Goal: Information Seeking & Learning: Learn about a topic

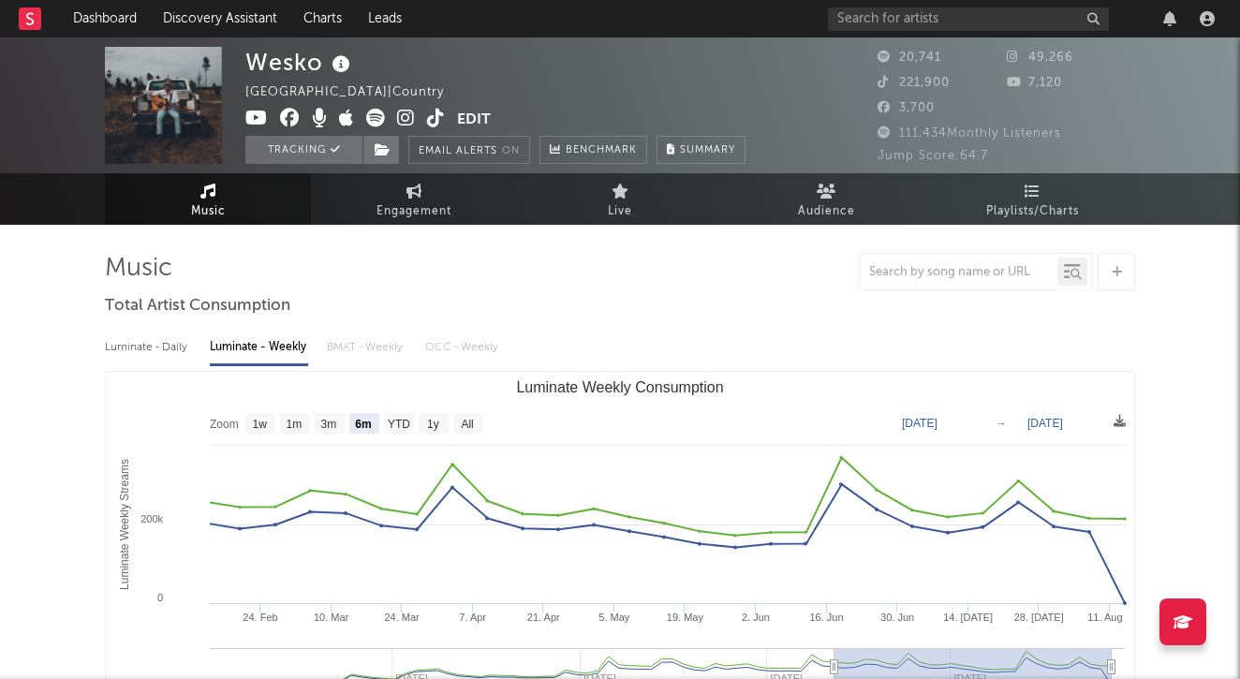
select select "6m"
click at [110, 17] on link "Dashboard" at bounding box center [105, 18] width 90 height 37
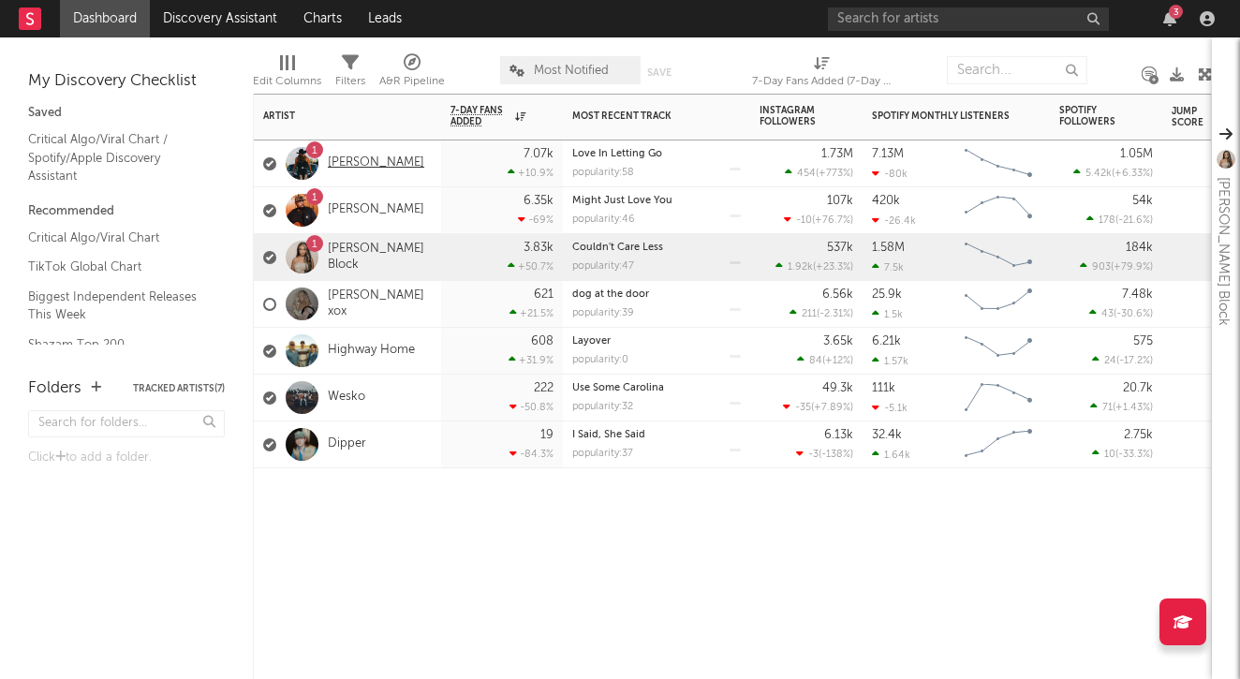
click at [395, 160] on link "[PERSON_NAME]" at bounding box center [376, 164] width 96 height 16
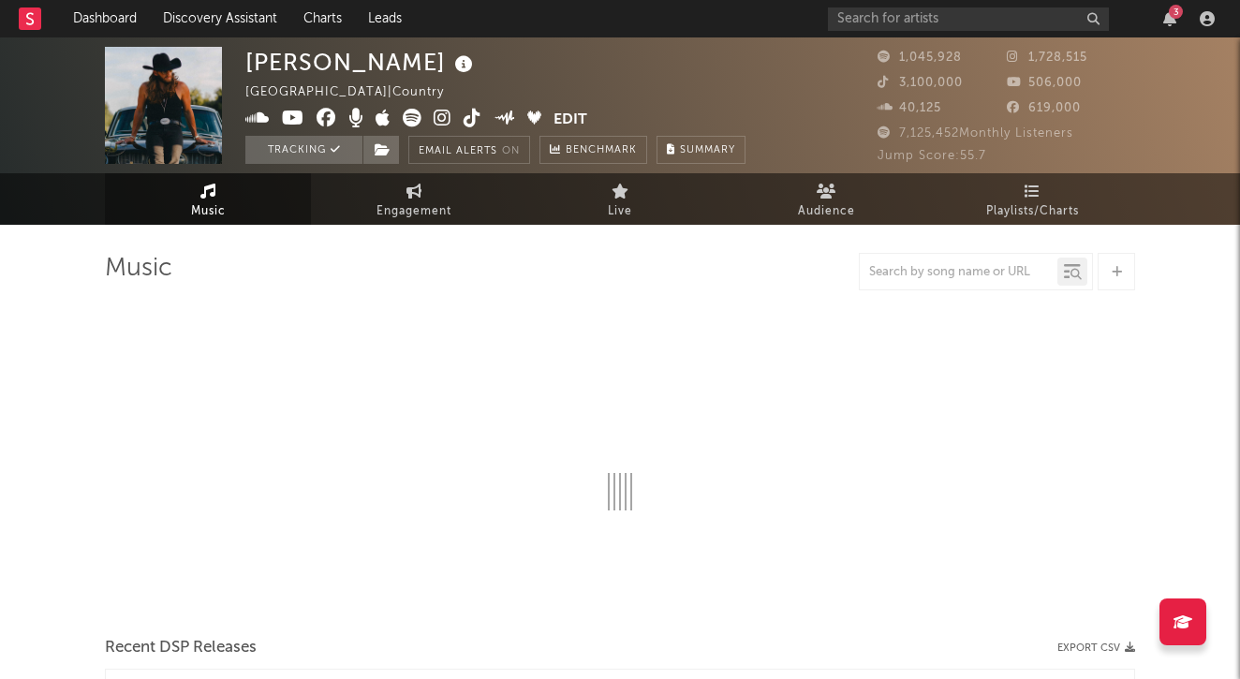
select select "6m"
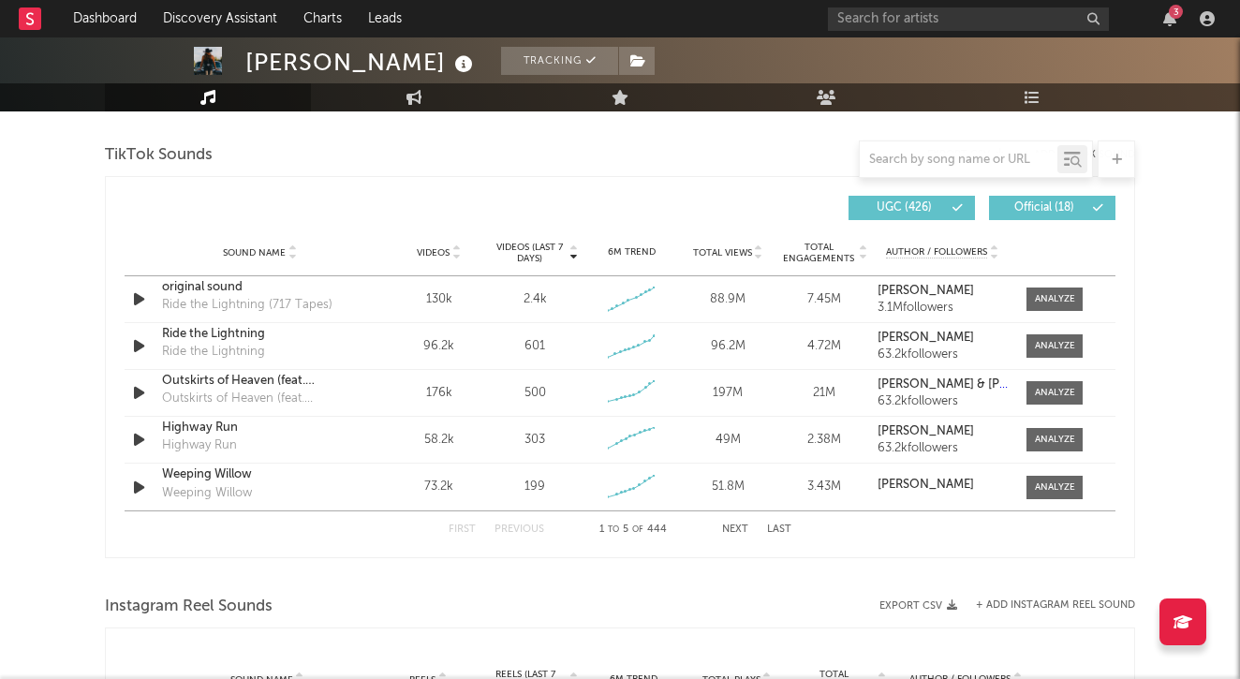
scroll to position [1255, 0]
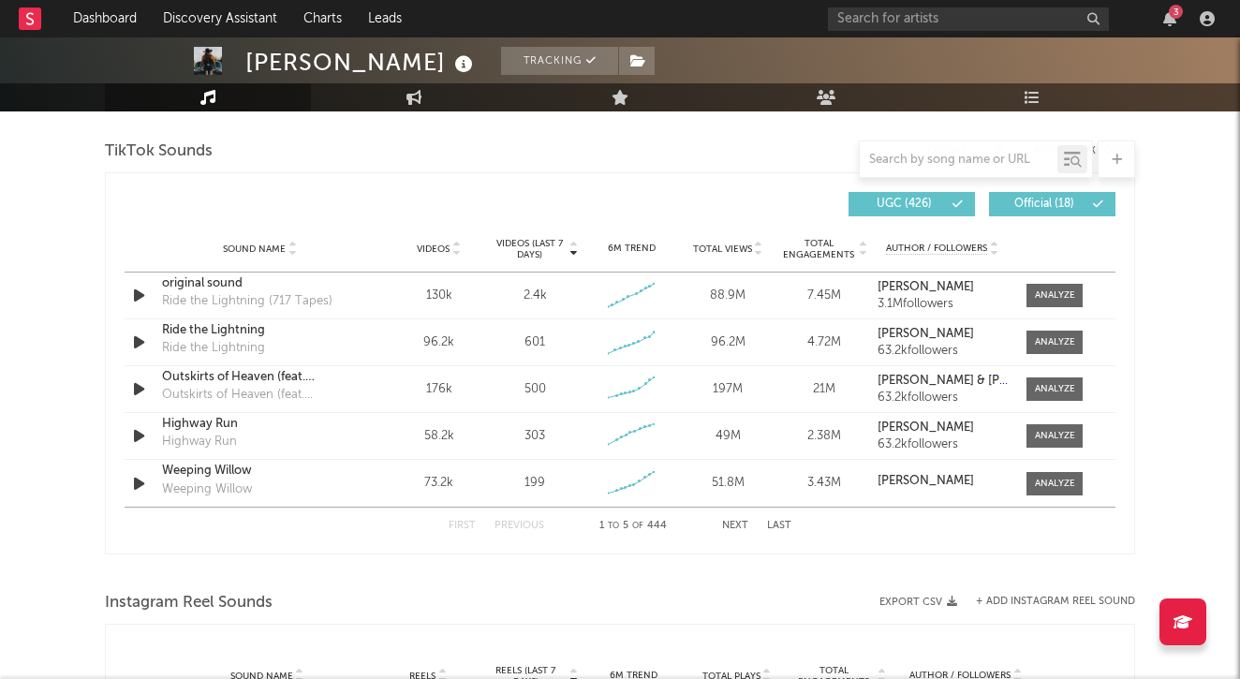
click at [733, 521] on button "Next" at bounding box center [735, 526] width 26 height 10
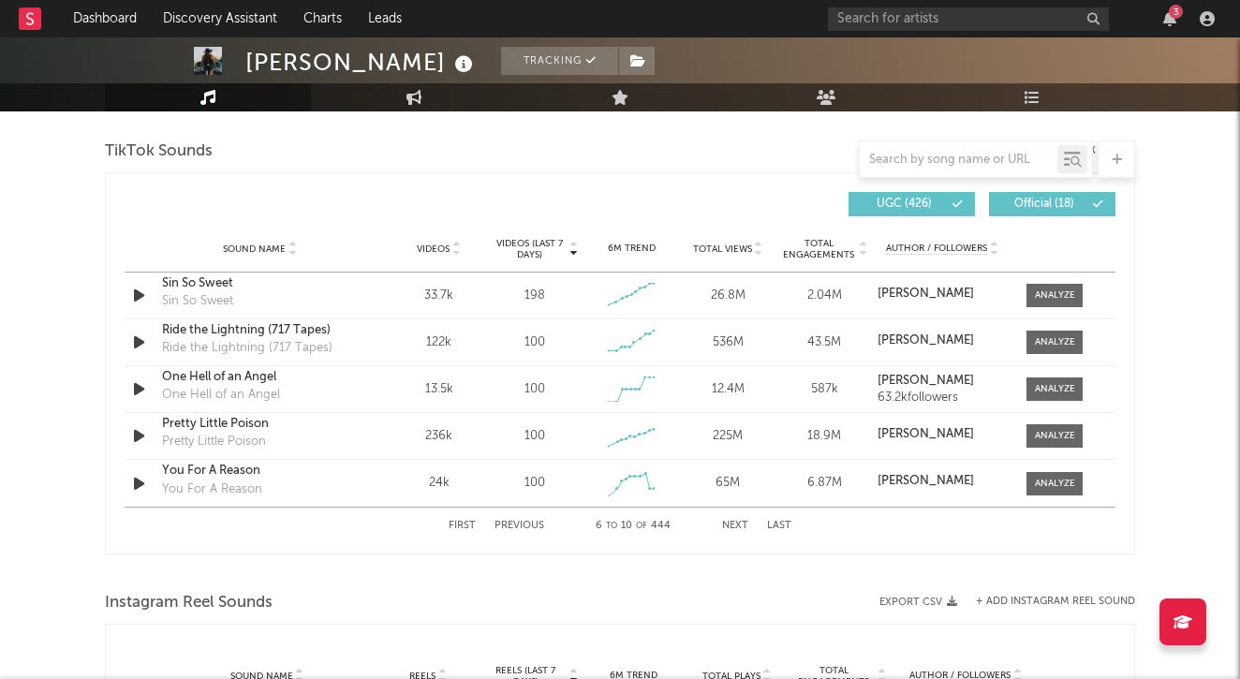
click at [524, 528] on button "Previous" at bounding box center [520, 526] width 50 height 10
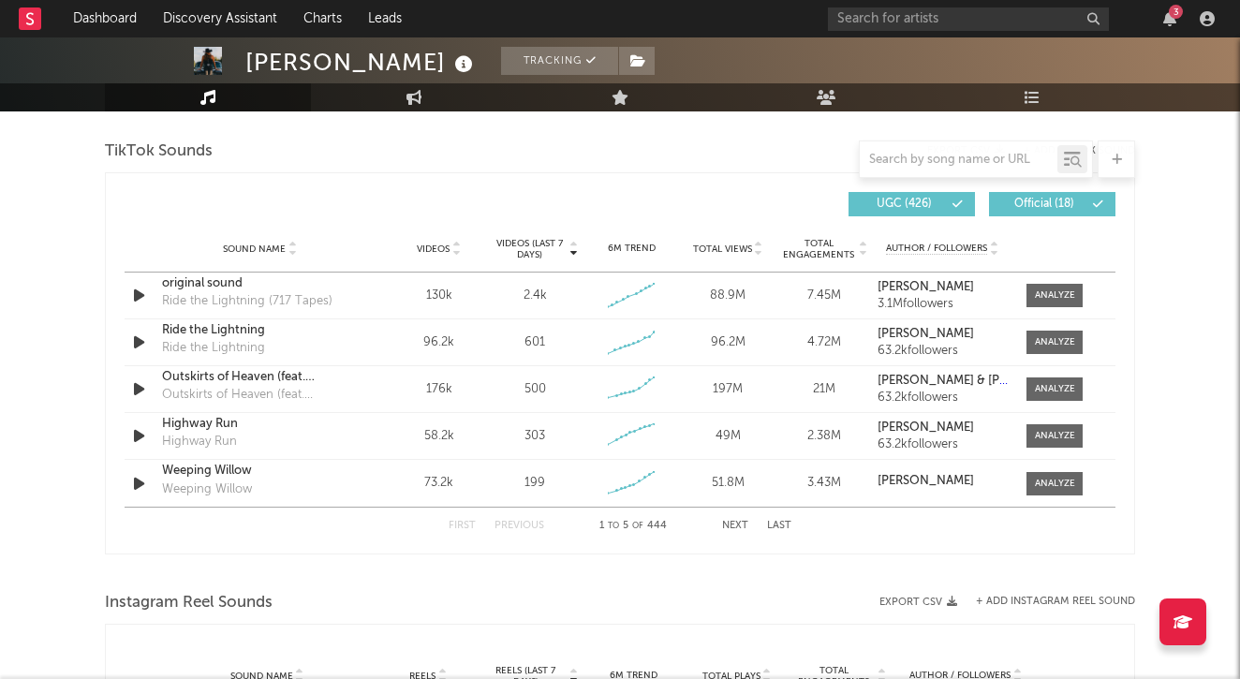
click at [731, 522] on button "Next" at bounding box center [735, 526] width 26 height 10
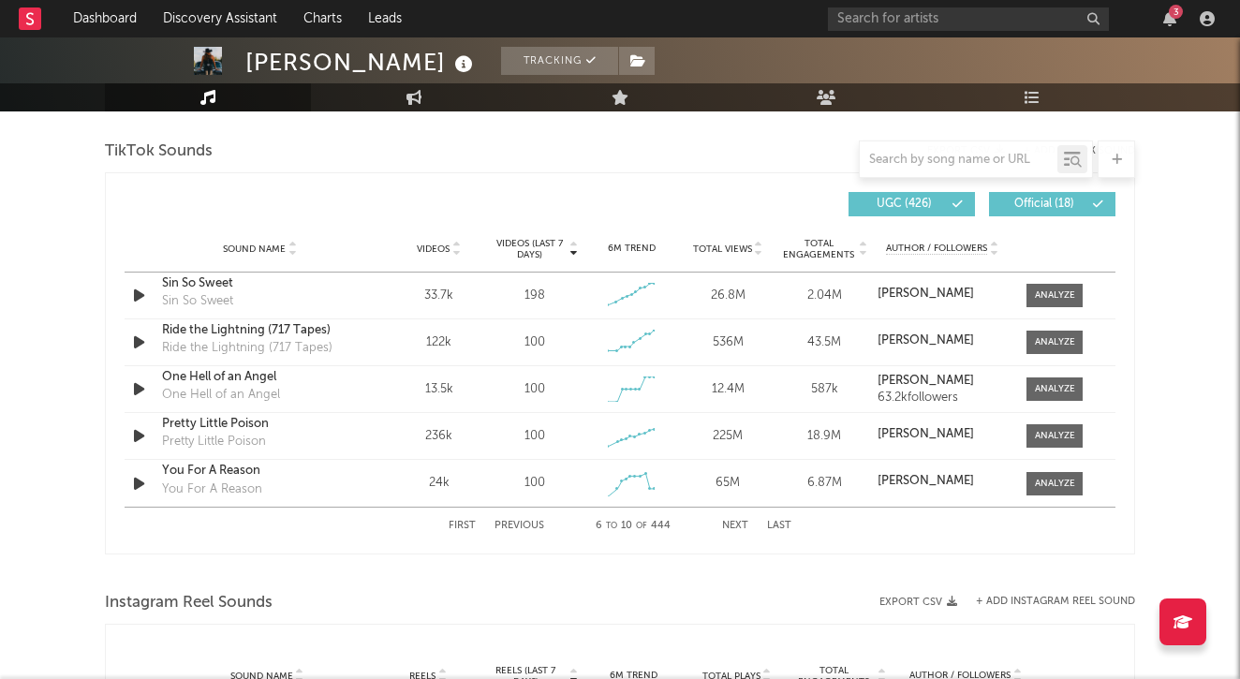
click at [736, 525] on button "Next" at bounding box center [735, 526] width 26 height 10
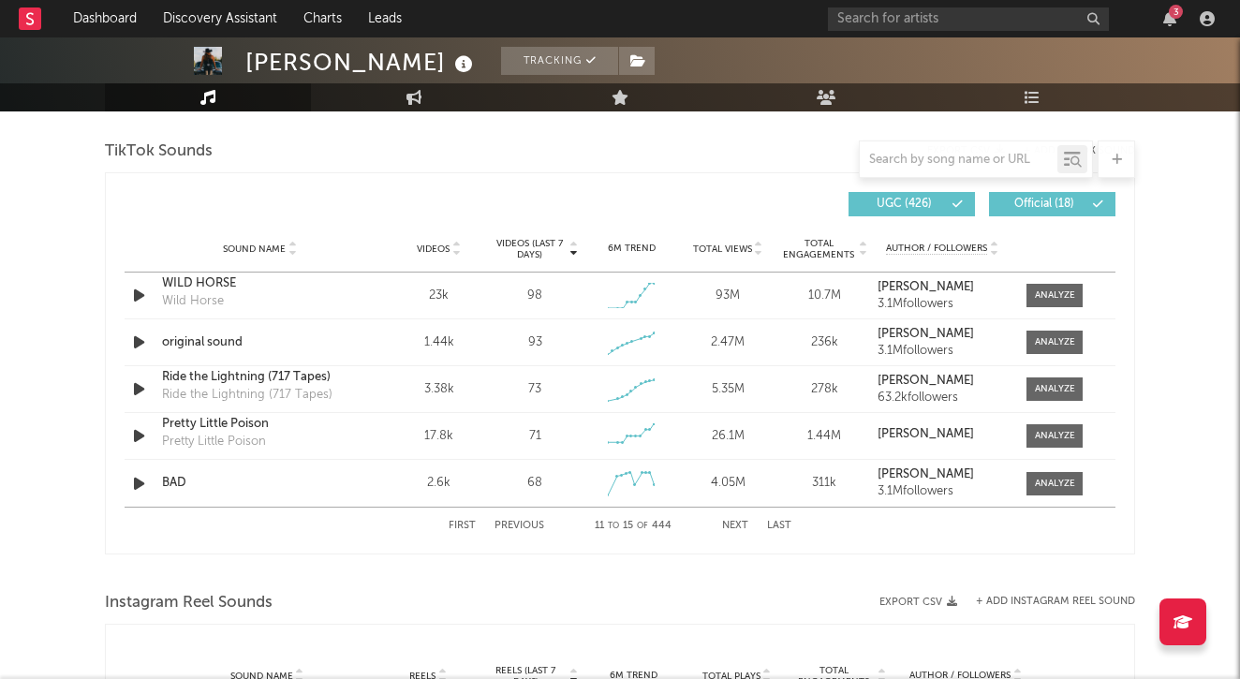
click at [736, 525] on button "Next" at bounding box center [735, 526] width 26 height 10
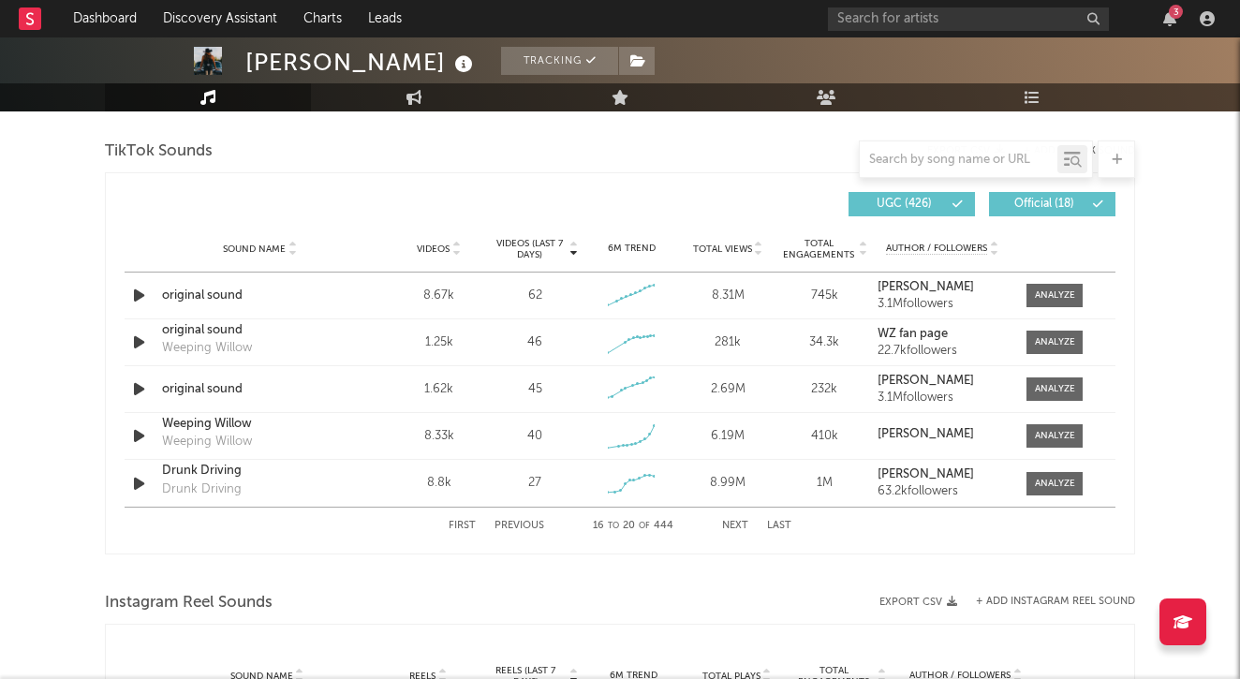
click at [736, 525] on button "Next" at bounding box center [735, 526] width 26 height 10
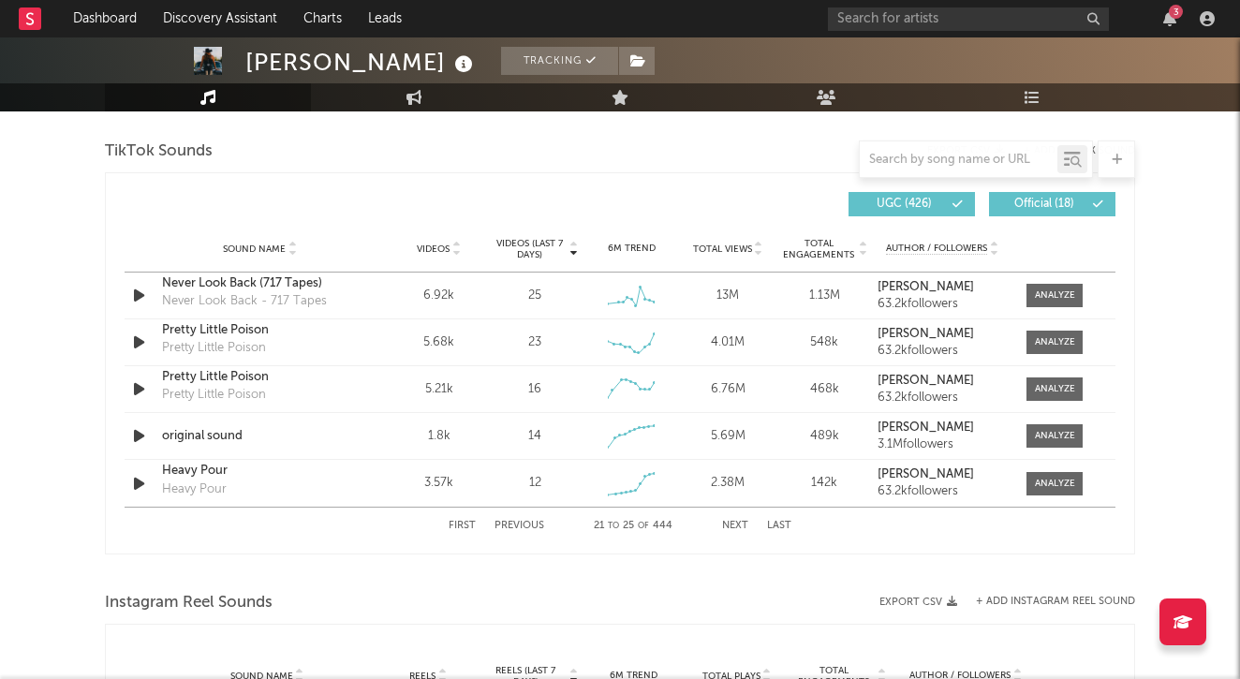
click at [736, 525] on button "Next" at bounding box center [735, 526] width 26 height 10
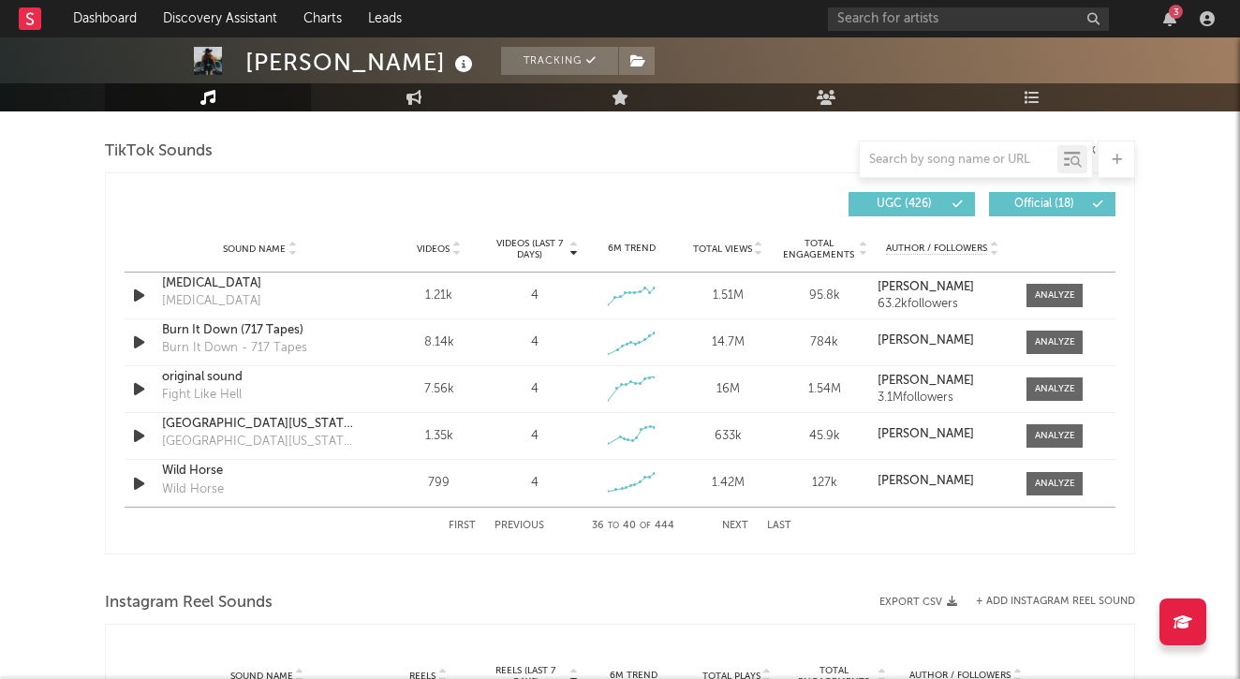
click at [536, 521] on button "Previous" at bounding box center [520, 526] width 50 height 10
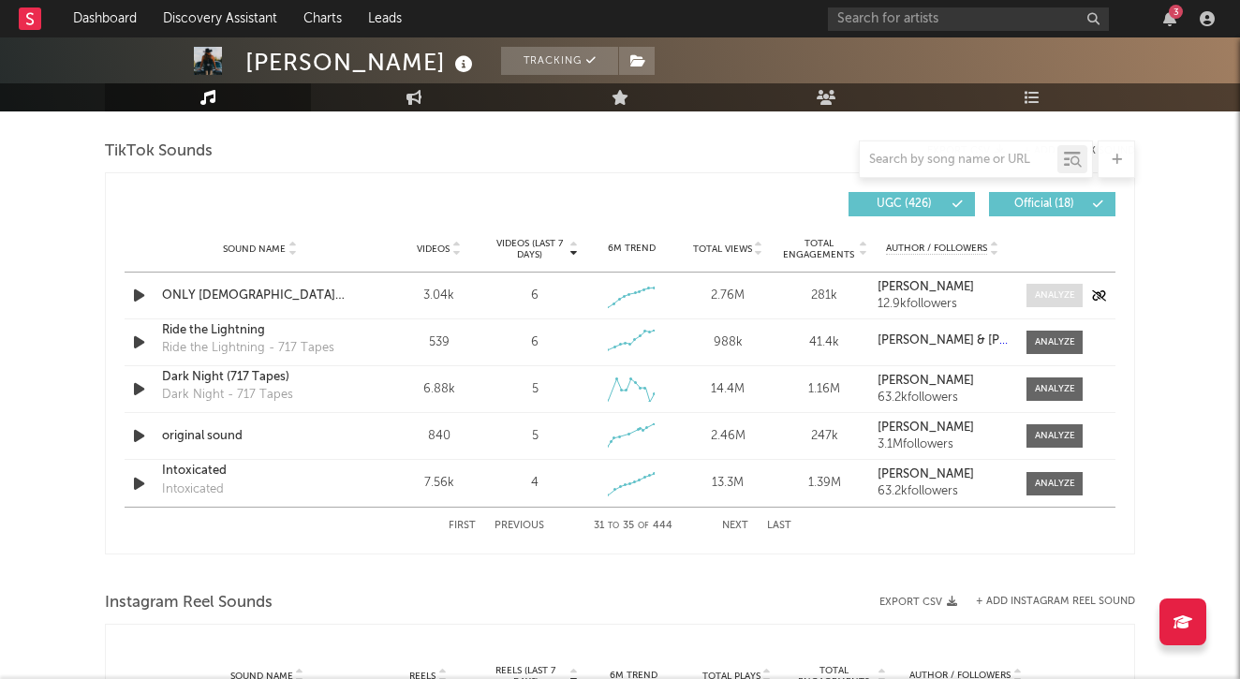
click at [1059, 294] on div at bounding box center [1055, 296] width 40 height 14
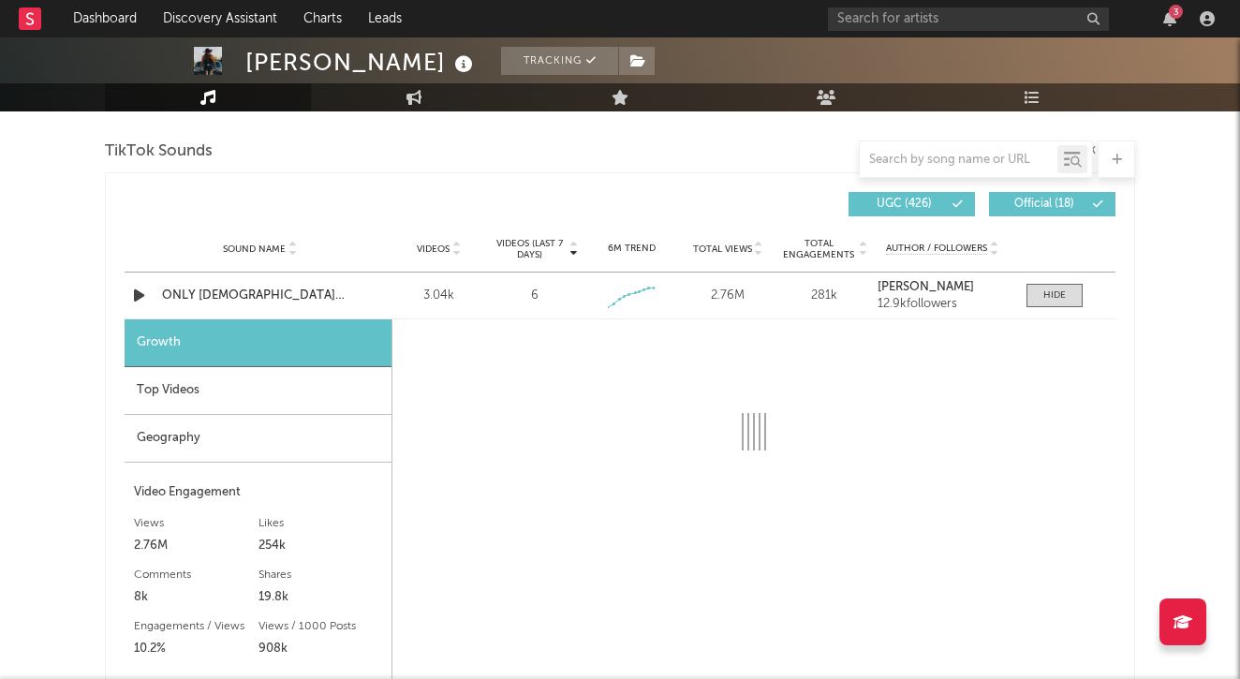
select select "1w"
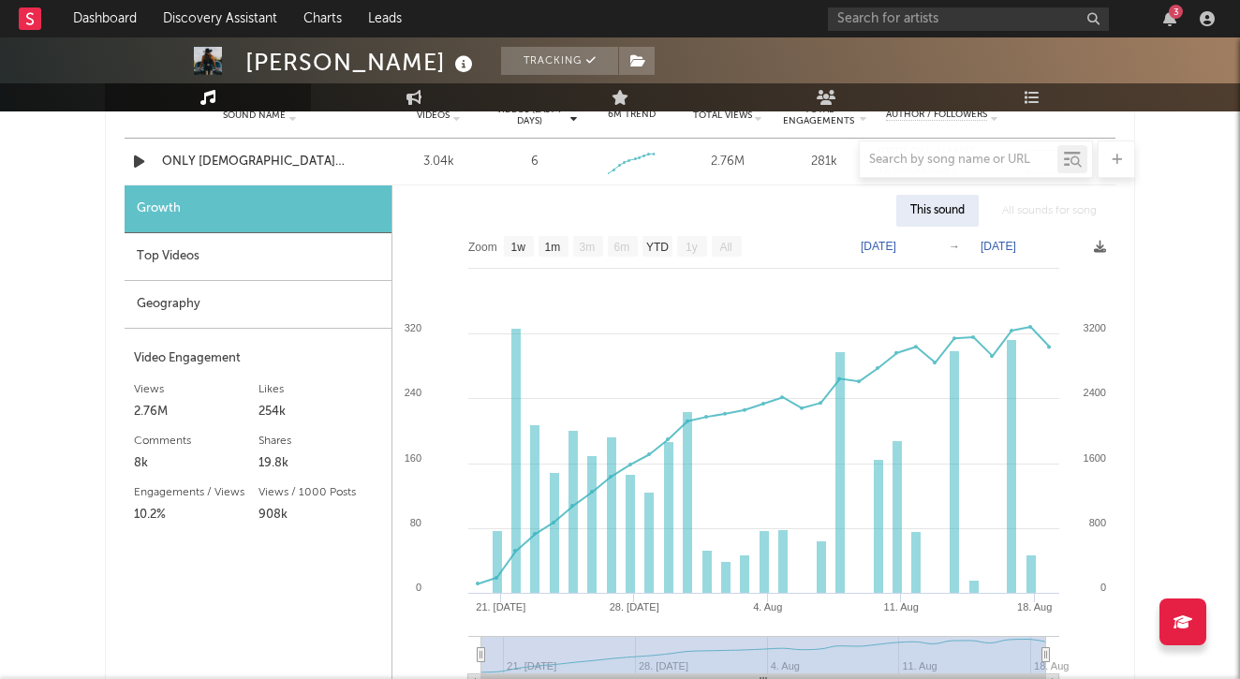
scroll to position [1393, 0]
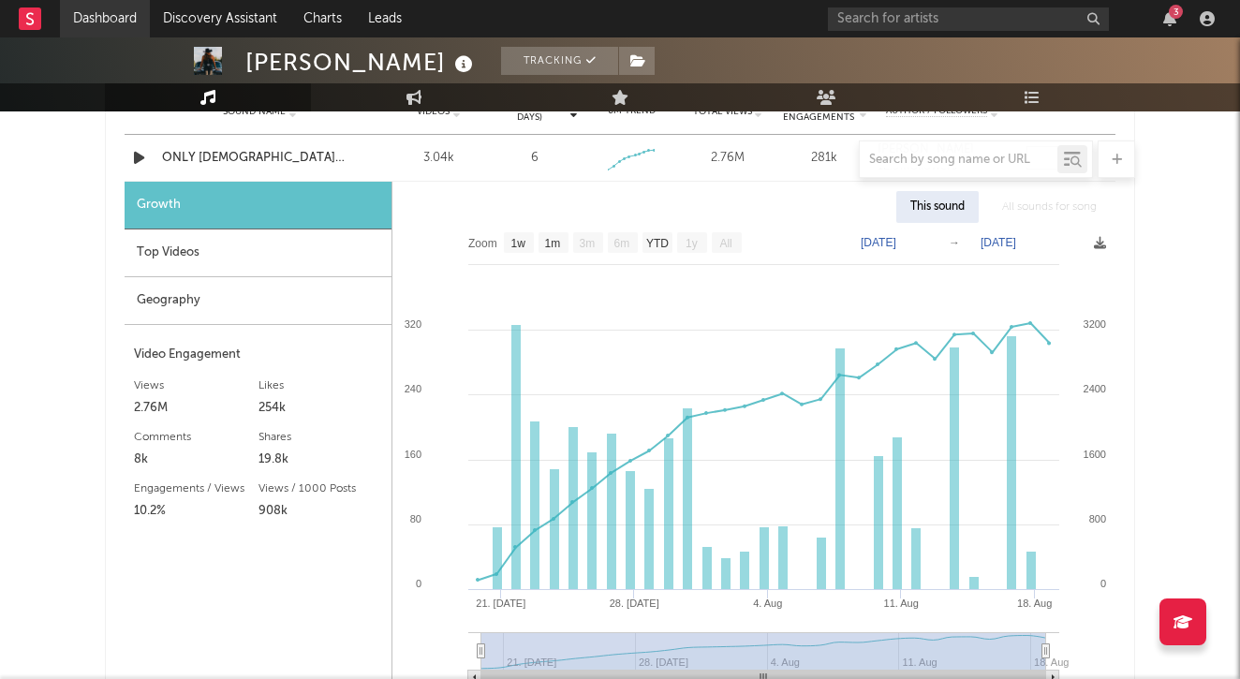
click at [100, 17] on link "Dashboard" at bounding box center [105, 18] width 90 height 37
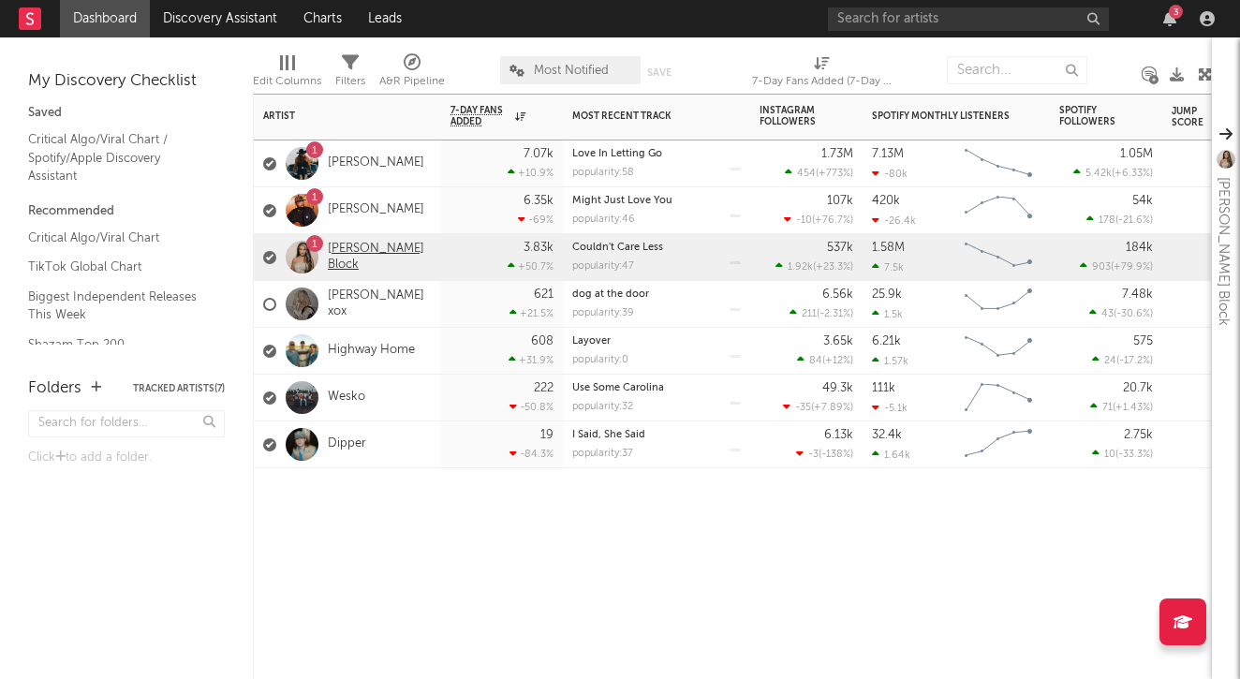
click at [360, 250] on link "[PERSON_NAME] Block" at bounding box center [380, 258] width 104 height 32
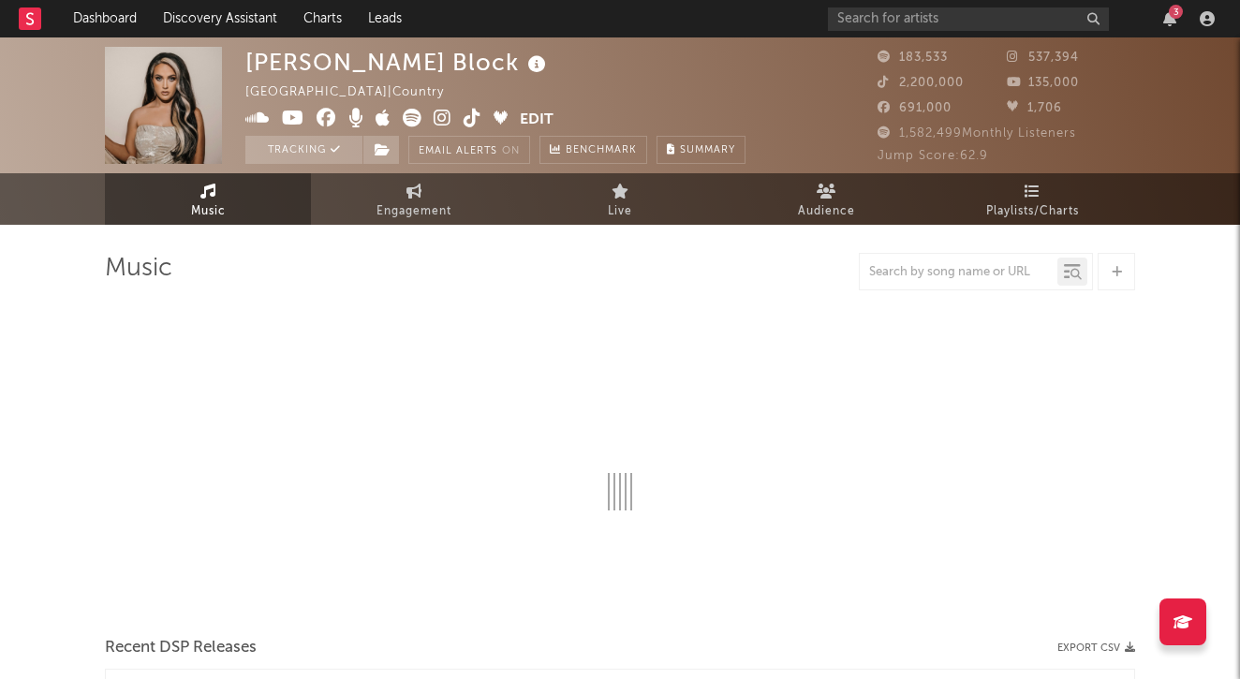
select select "6m"
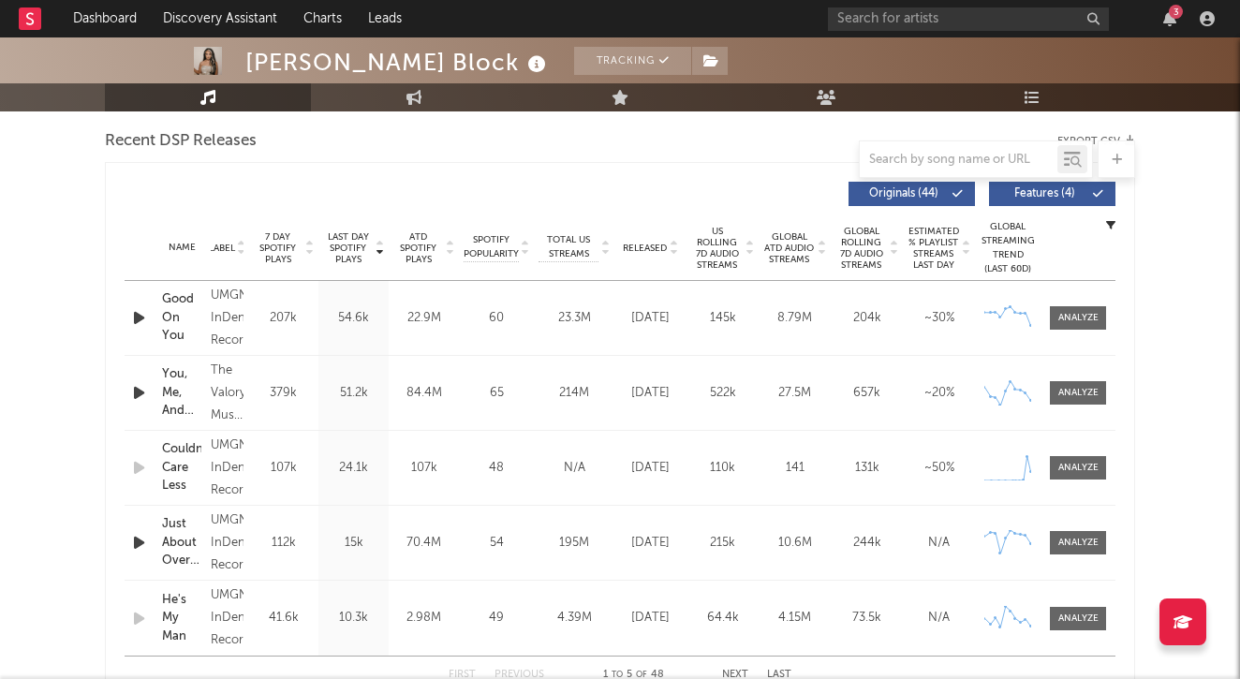
scroll to position [672, 0]
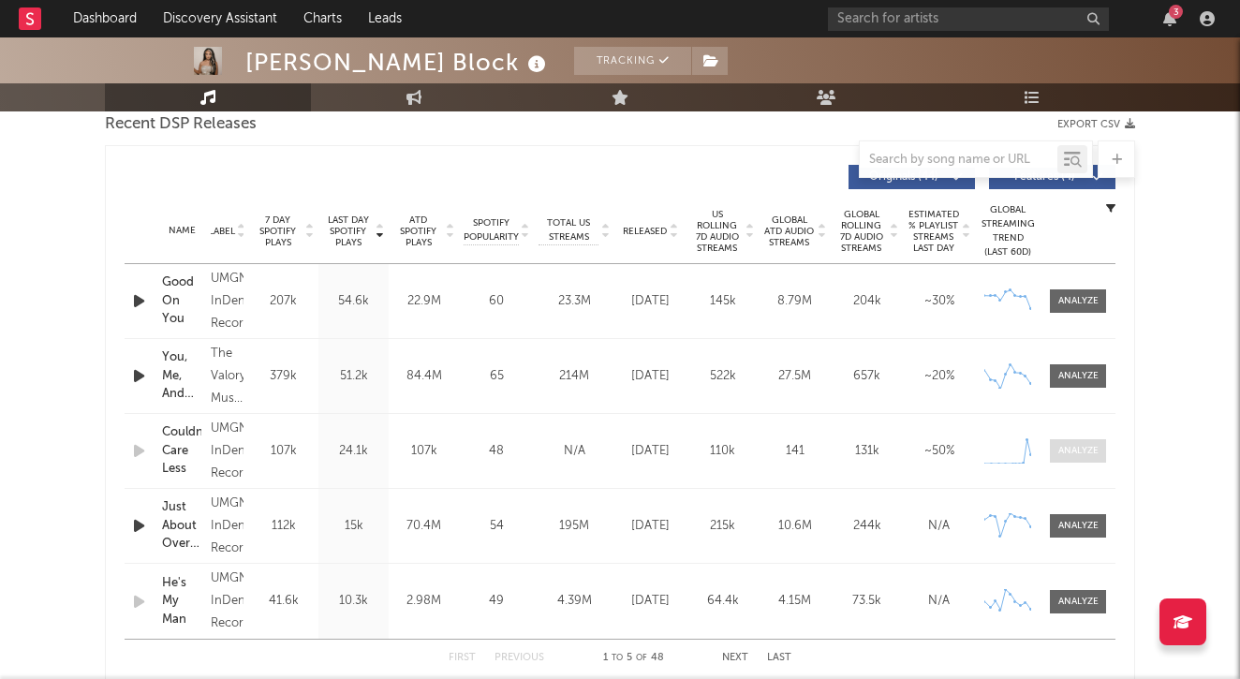
click at [1083, 452] on div at bounding box center [1079, 451] width 40 height 14
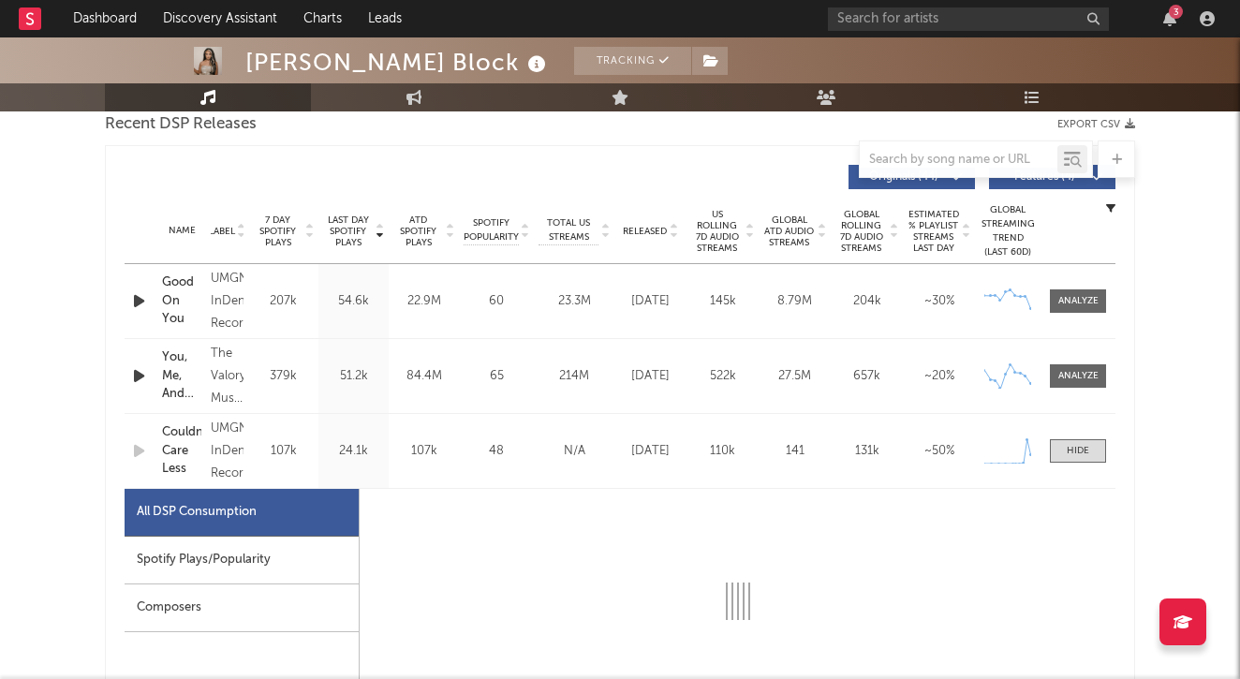
select select "1w"
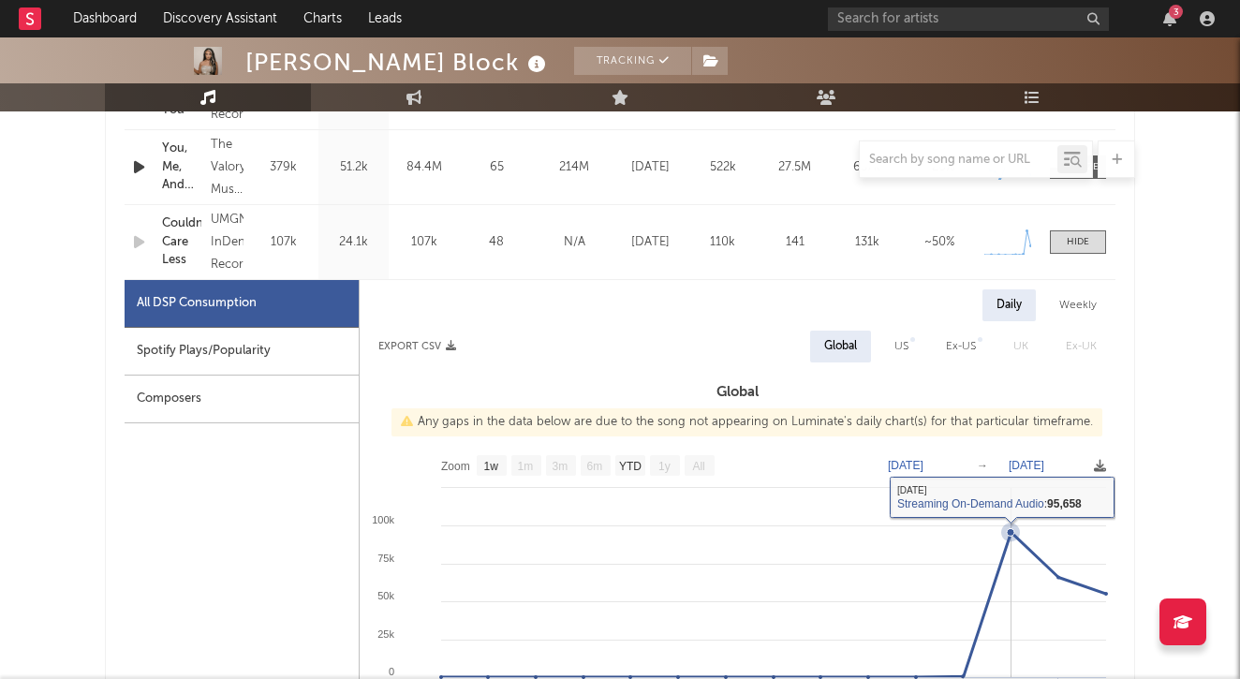
scroll to position [845, 0]
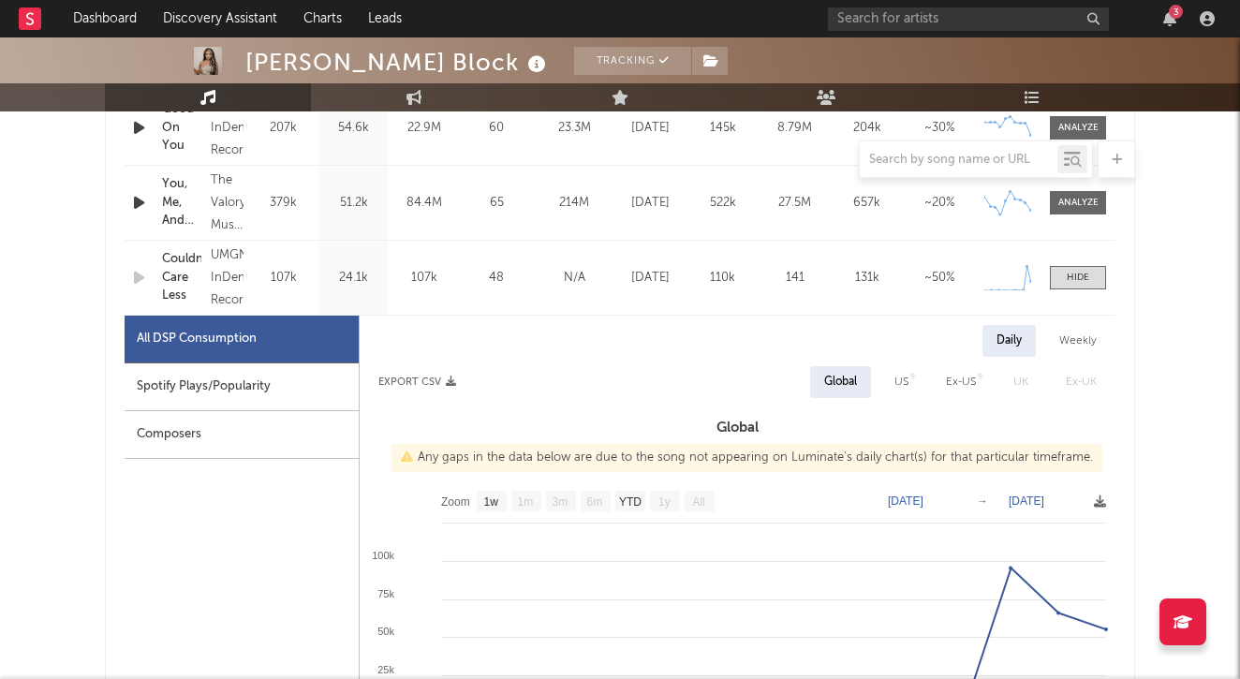
click at [909, 379] on div "US" at bounding box center [902, 382] width 14 height 22
select select "1w"
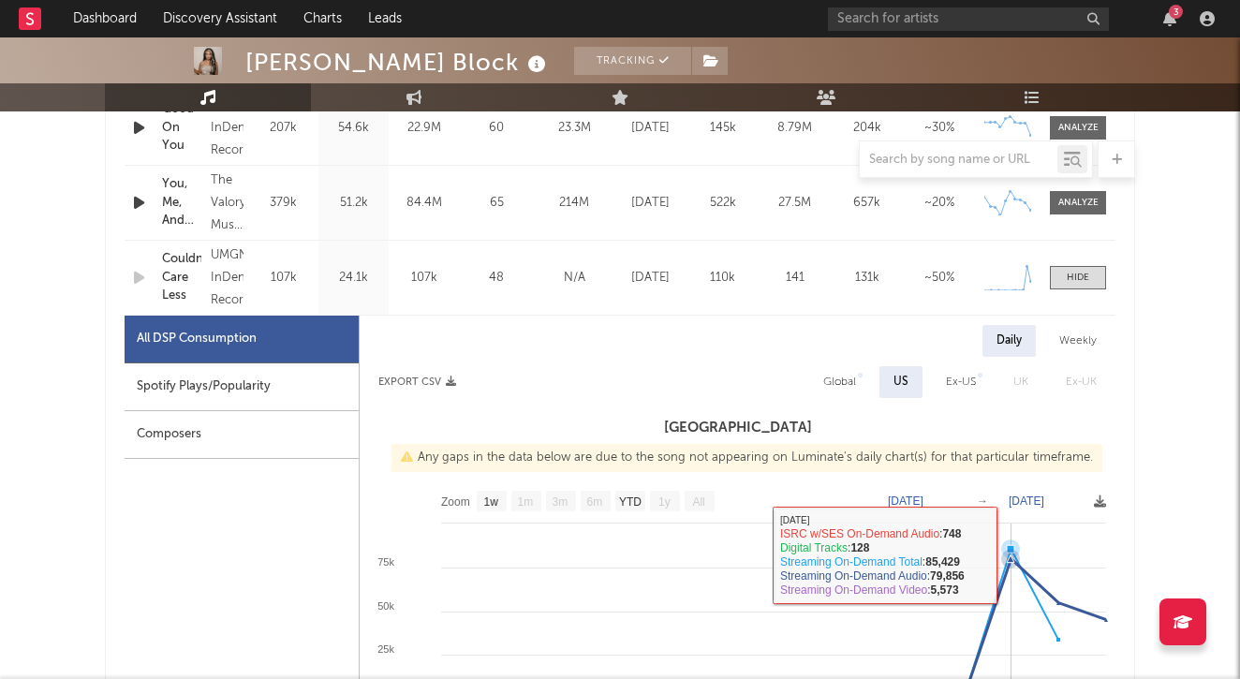
scroll to position [906, 0]
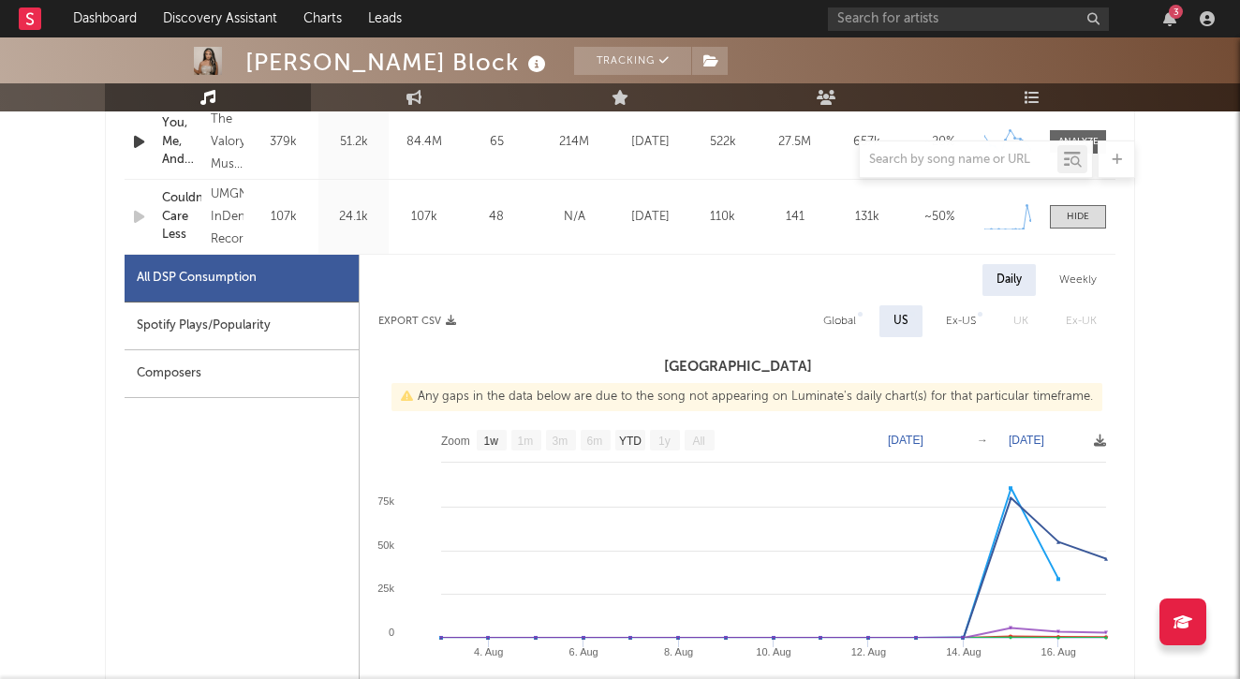
click at [839, 314] on div "Global" at bounding box center [839, 321] width 33 height 22
select select "1w"
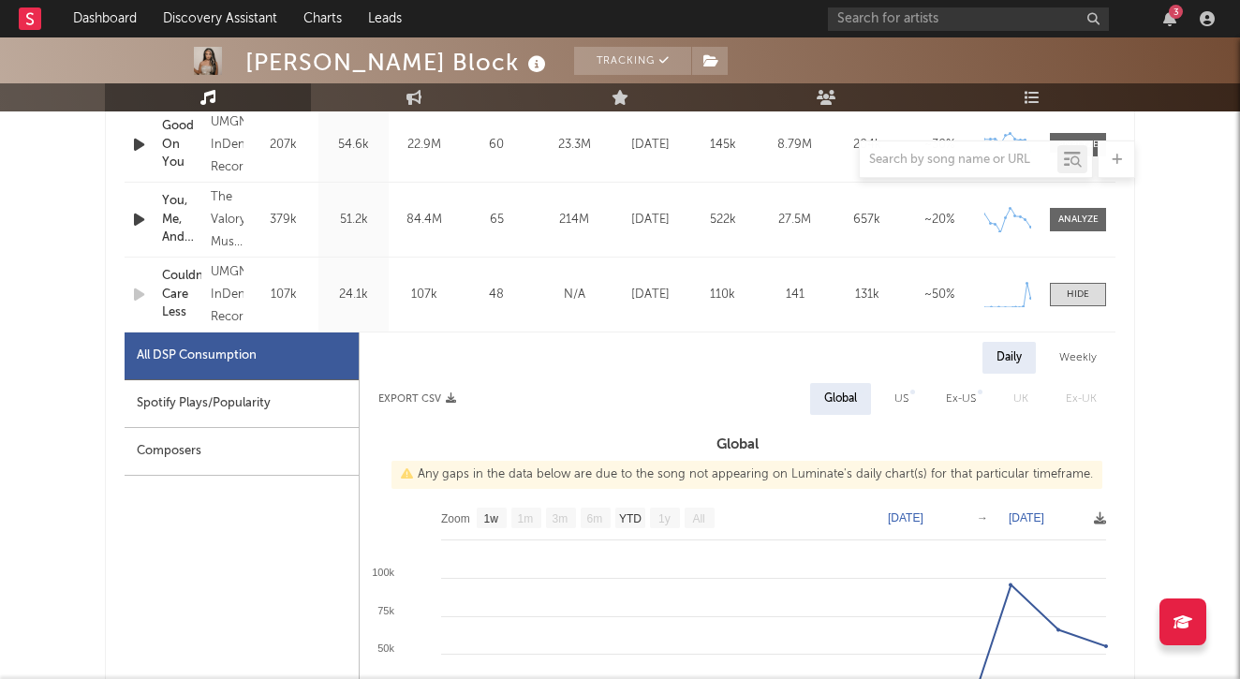
scroll to position [818, 0]
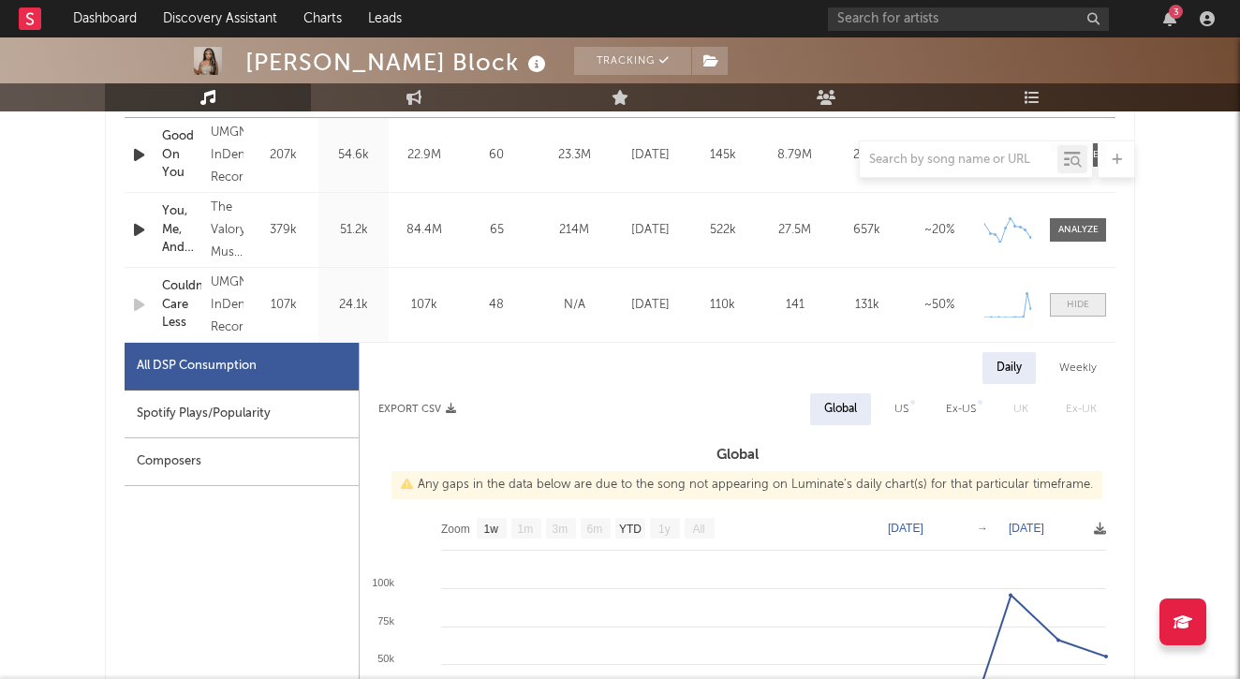
click at [1087, 304] on div at bounding box center [1078, 305] width 22 height 14
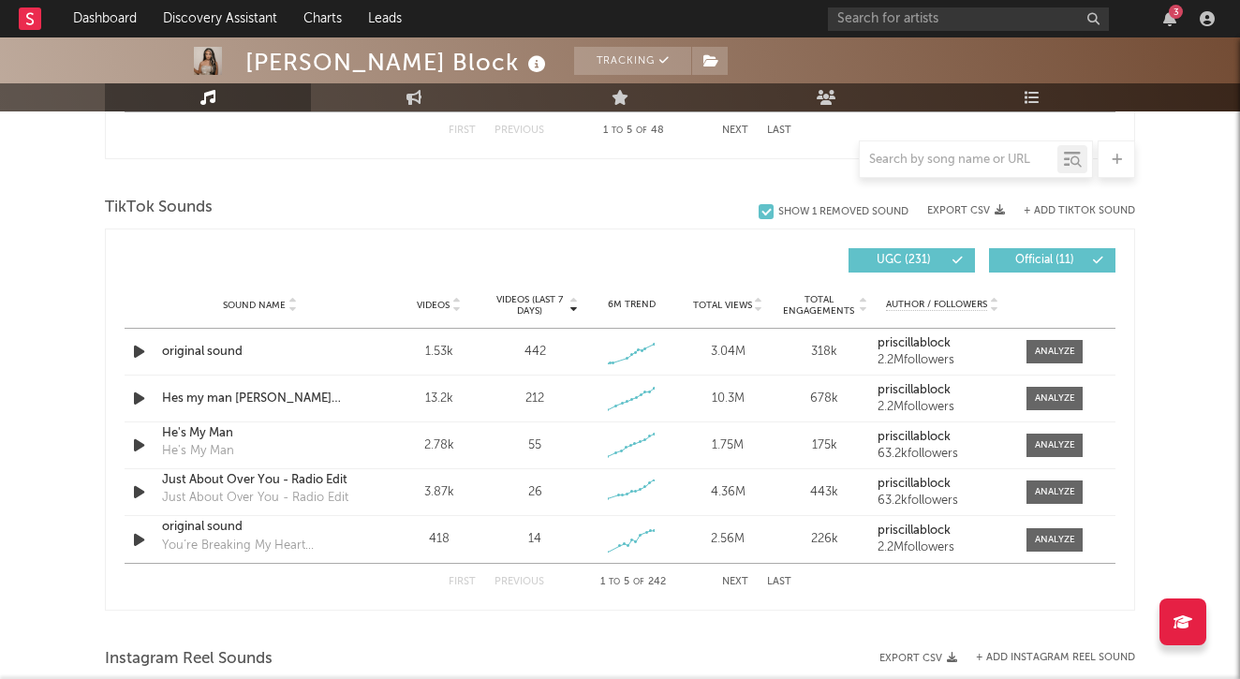
scroll to position [1275, 0]
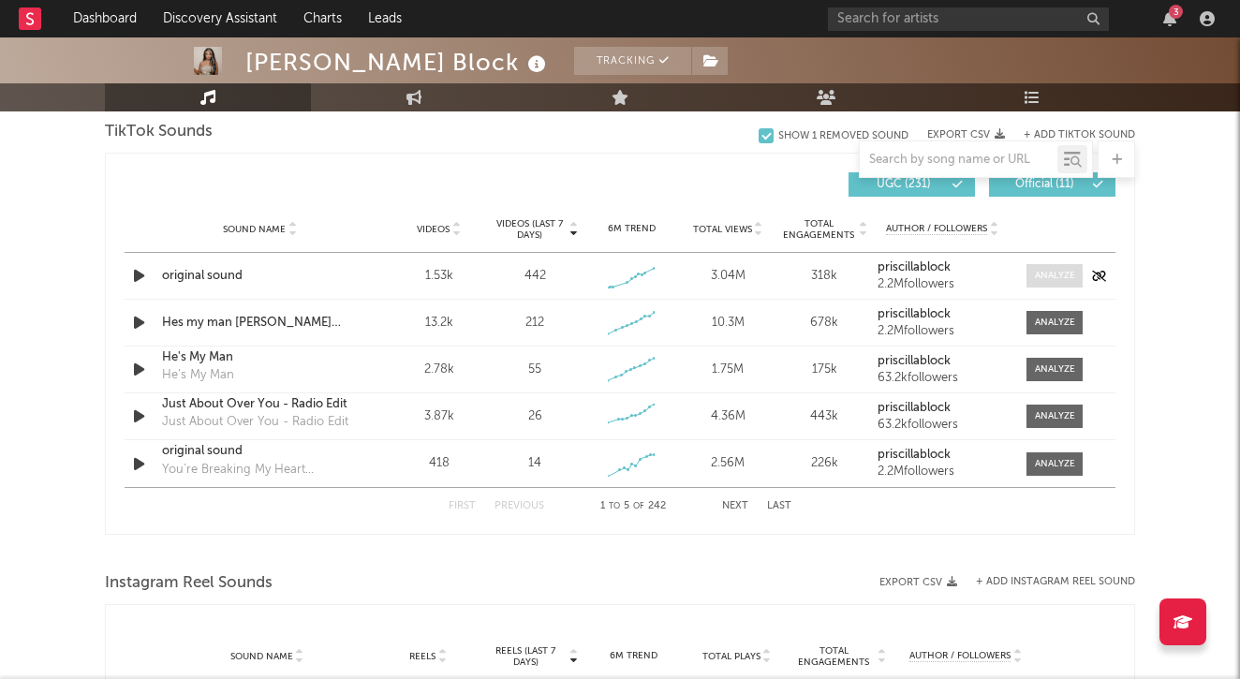
click at [1047, 280] on div at bounding box center [1055, 276] width 40 height 14
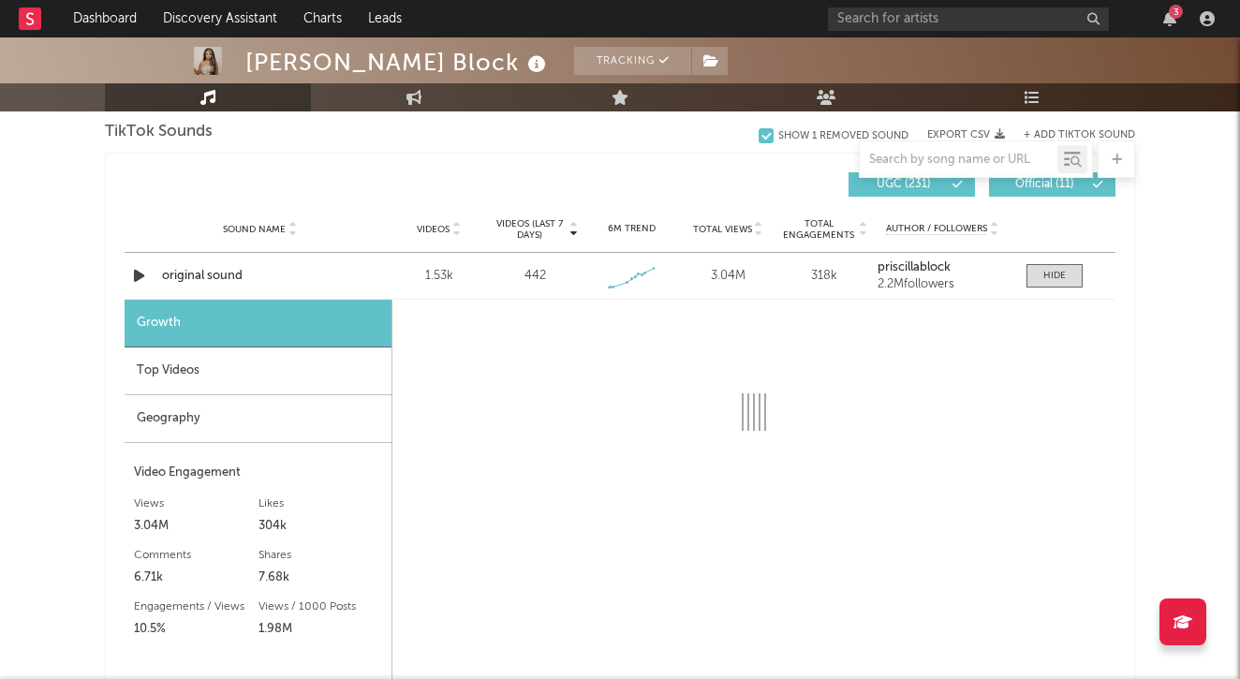
select select "1w"
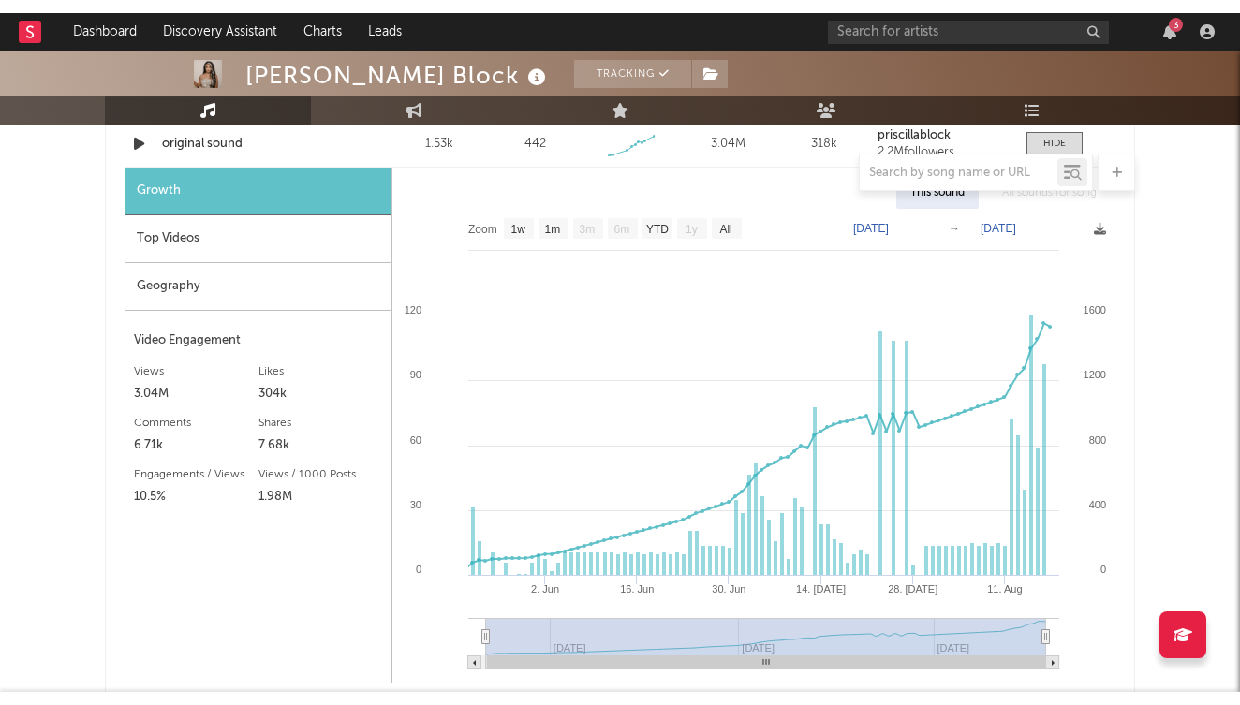
scroll to position [1474, 0]
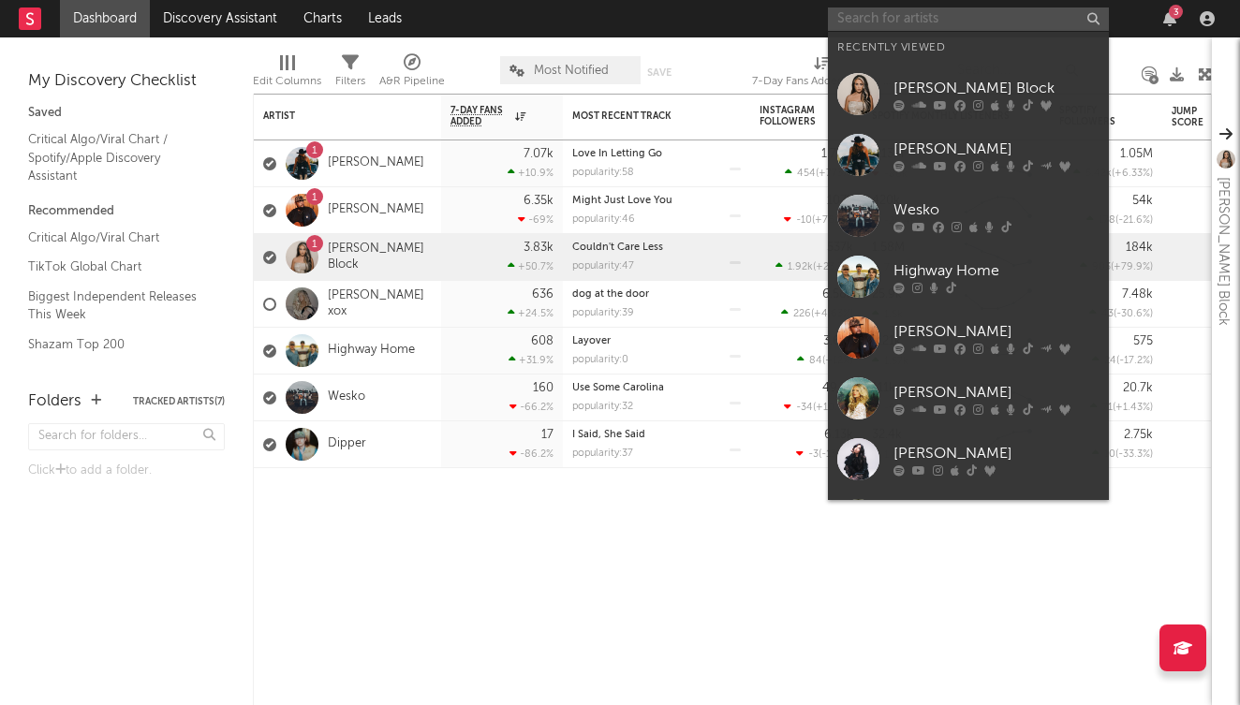
click at [960, 17] on input "text" at bounding box center [968, 18] width 281 height 23
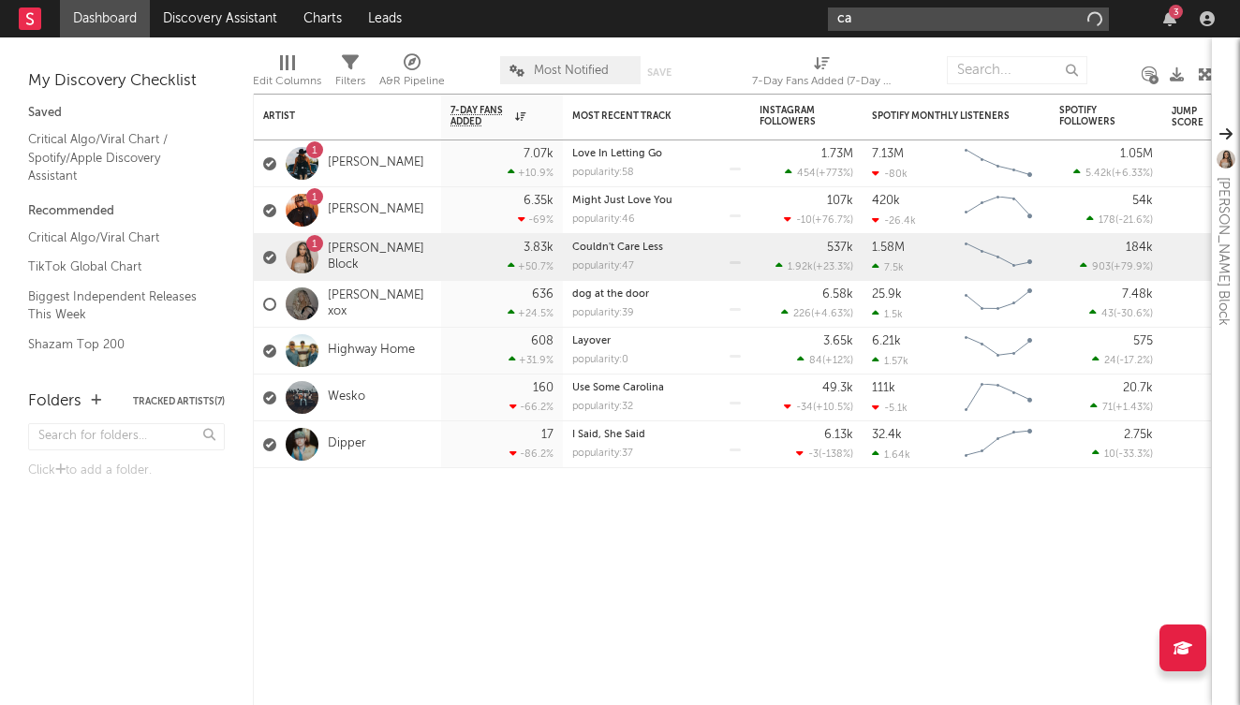
type input "c"
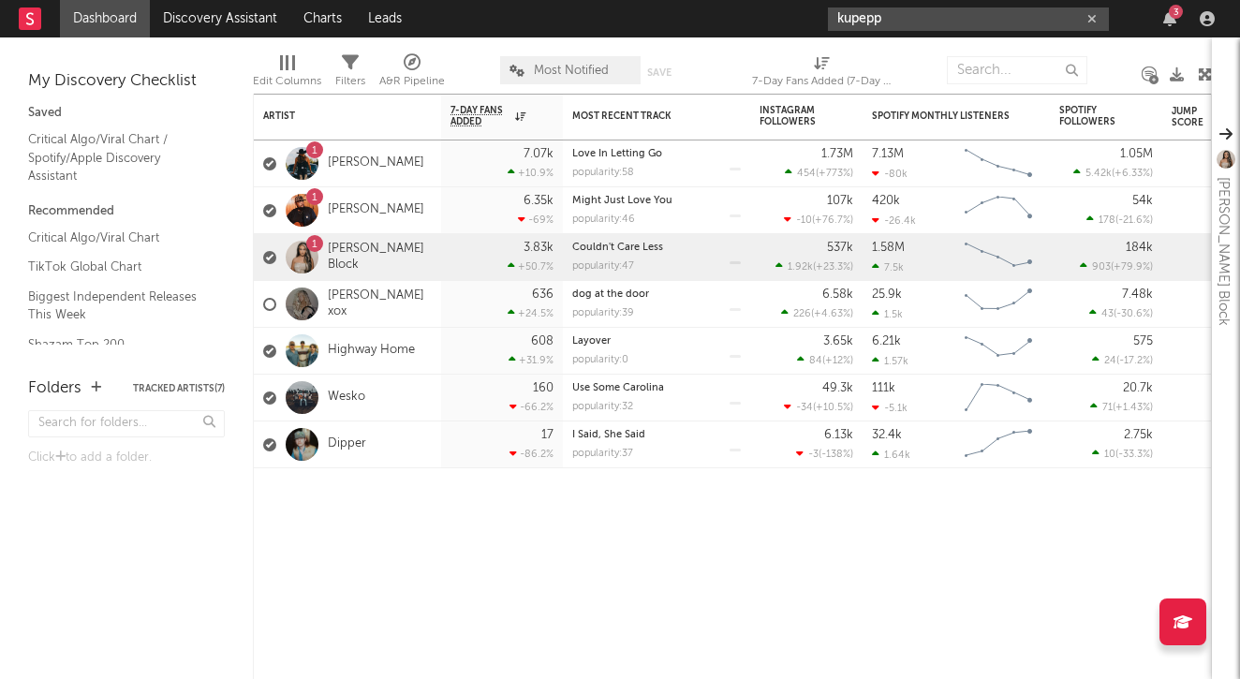
click at [894, 19] on input "kupepp" at bounding box center [968, 18] width 281 height 23
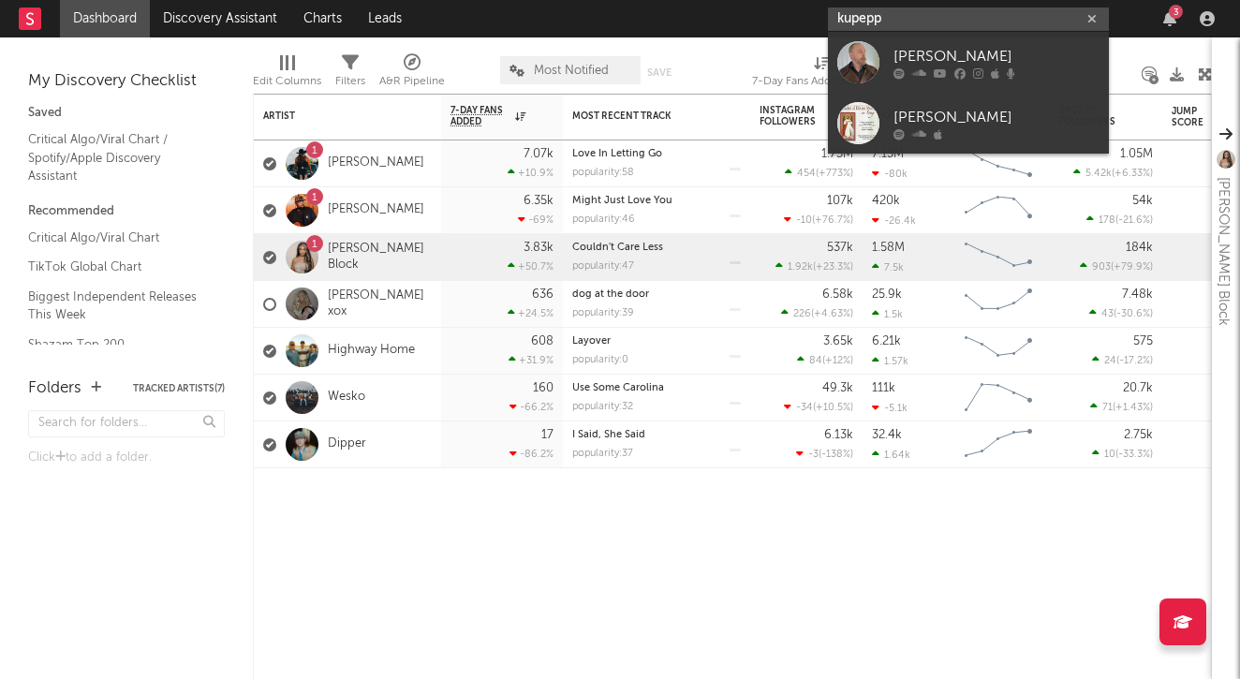
click at [894, 19] on input "kupepp" at bounding box center [968, 18] width 281 height 23
paste input "cahsu [PERSON_NAME]"
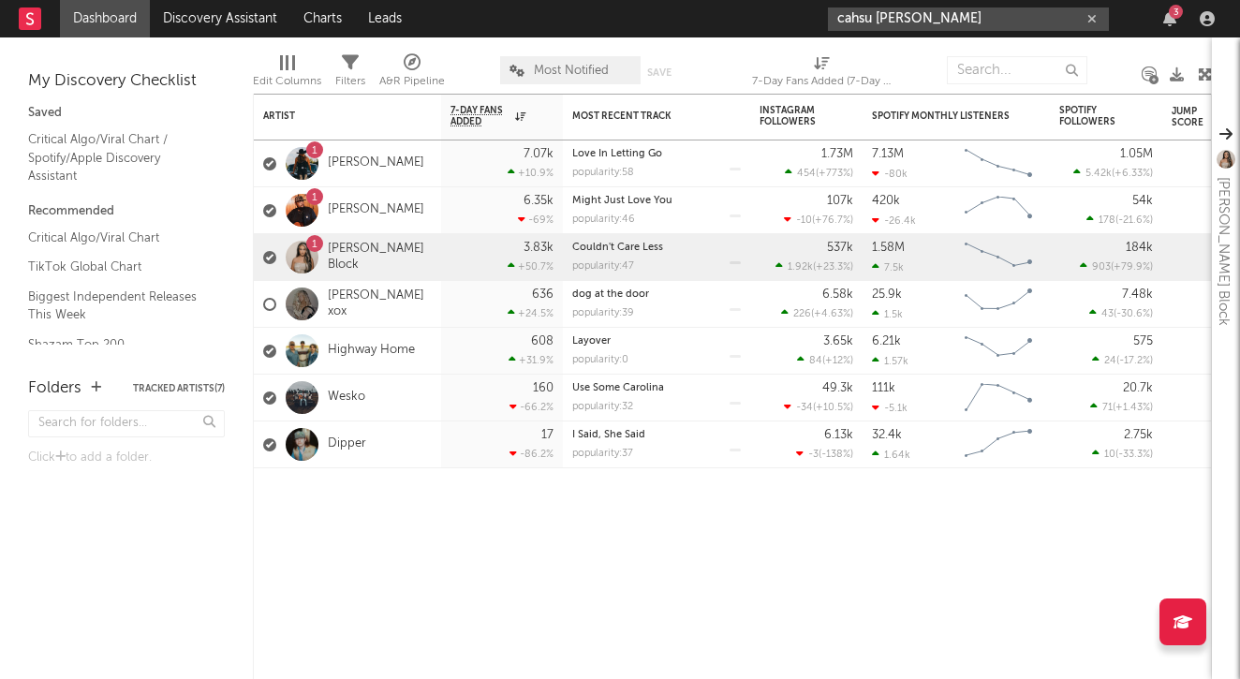
click at [961, 21] on input "cahsu [PERSON_NAME]" at bounding box center [968, 18] width 281 height 23
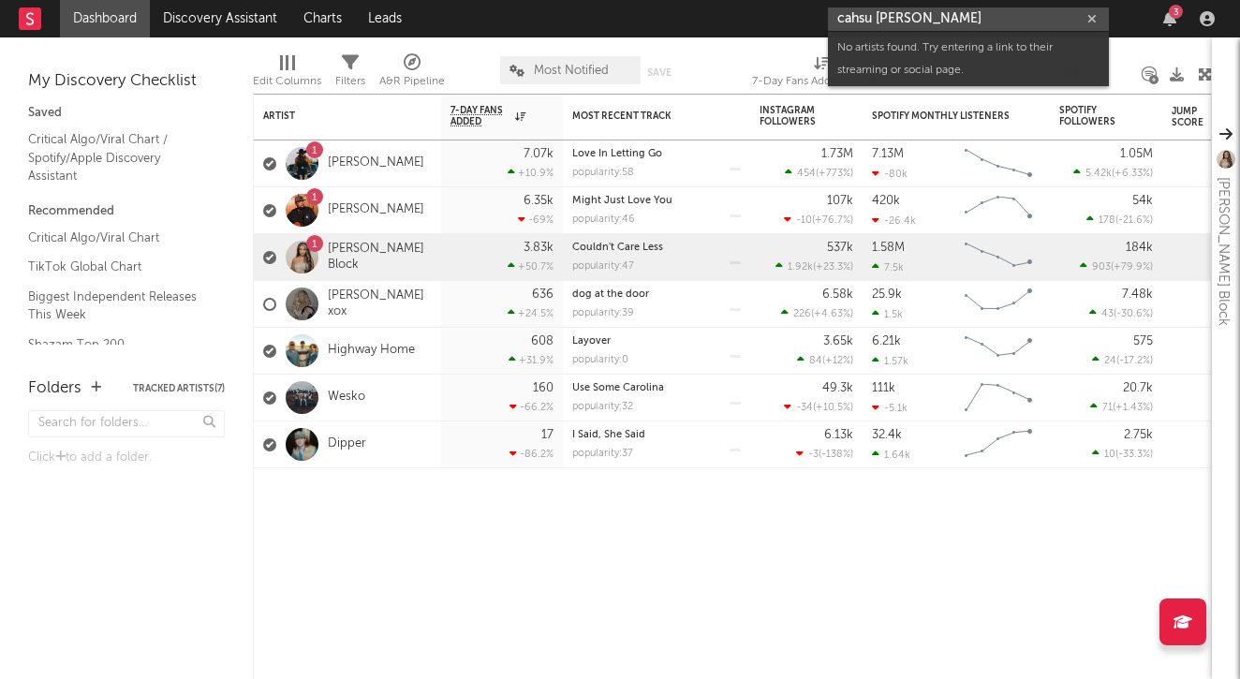
click at [961, 21] on input "cahsu [PERSON_NAME]" at bounding box center [968, 18] width 281 height 23
paste input "Kashus C"
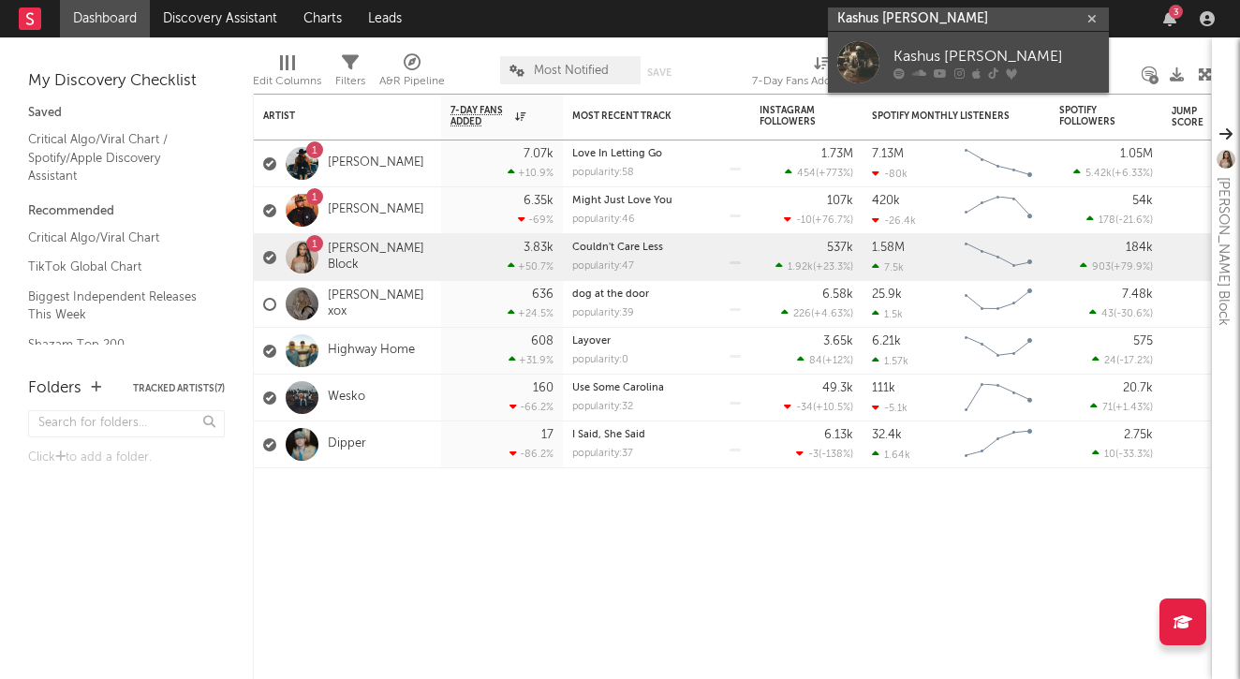
type input "Kashus [PERSON_NAME]"
click at [1021, 58] on div "Kashus [PERSON_NAME]" at bounding box center [997, 56] width 206 height 22
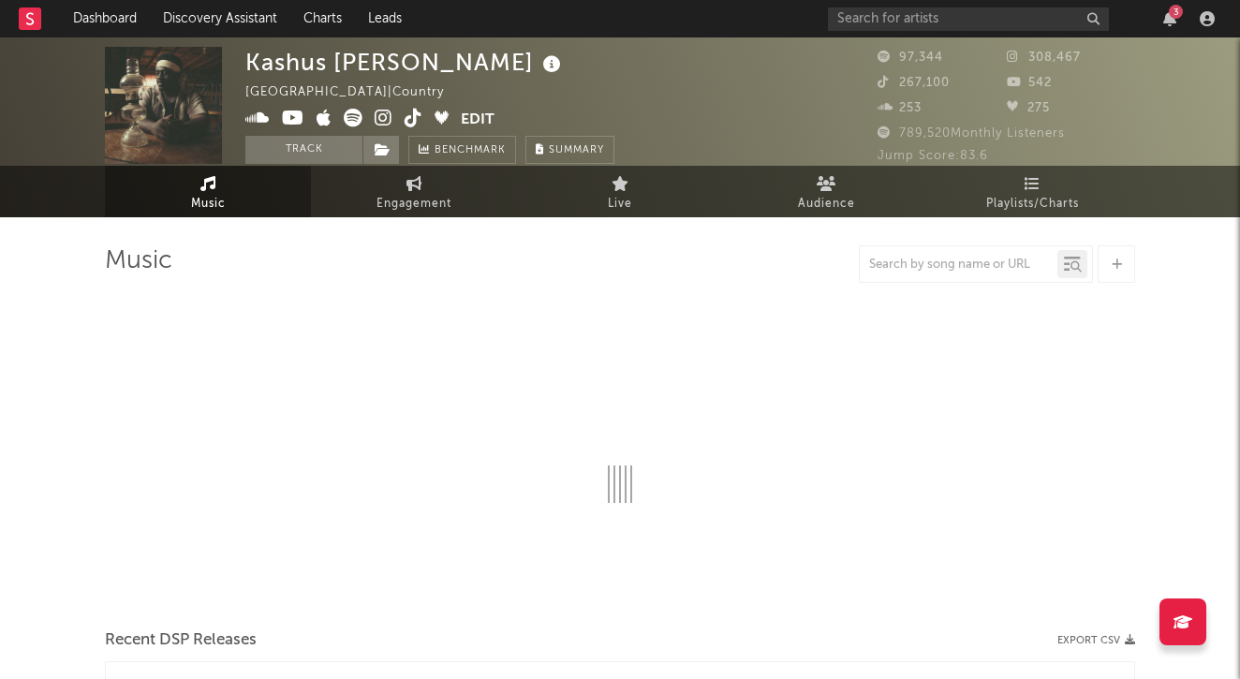
scroll to position [66, 0]
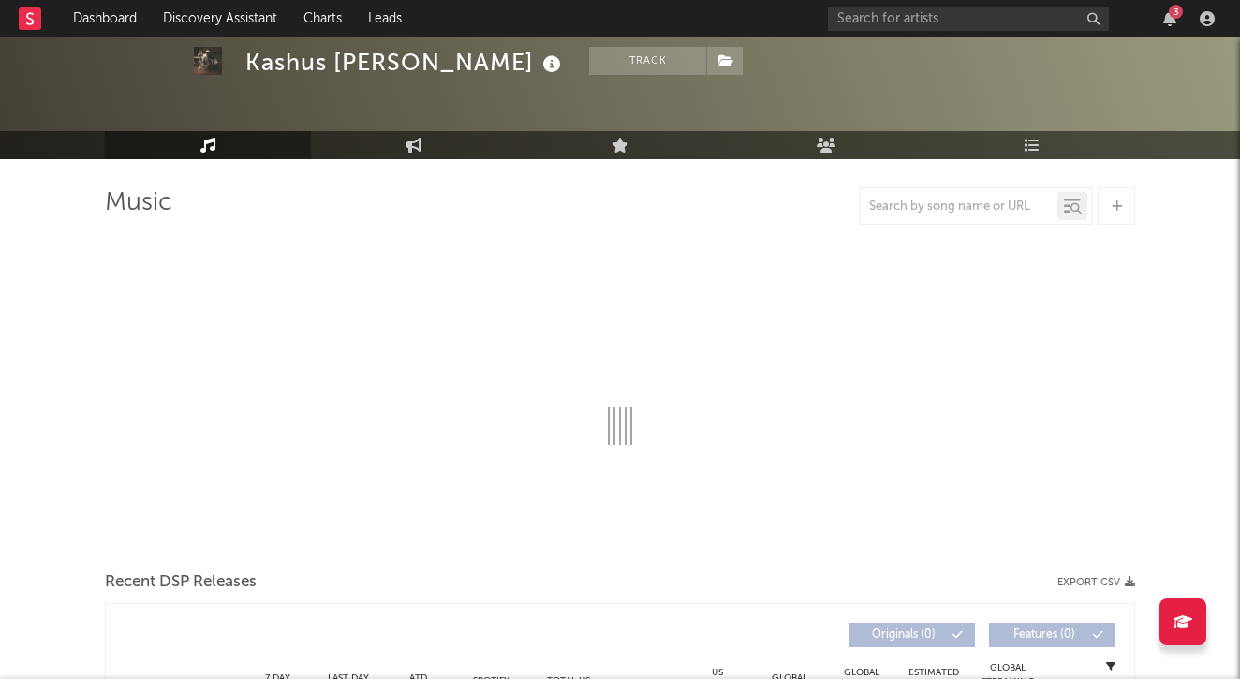
select select "6m"
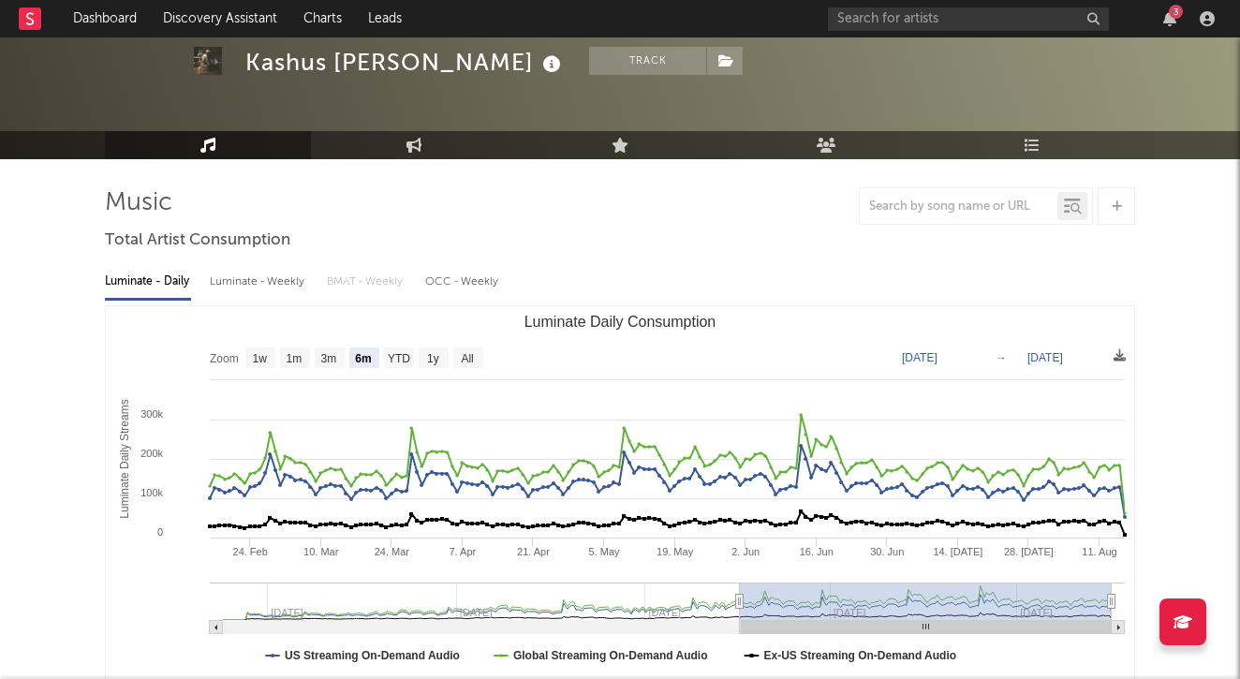
click at [257, 274] on div "Luminate - Weekly" at bounding box center [259, 282] width 98 height 32
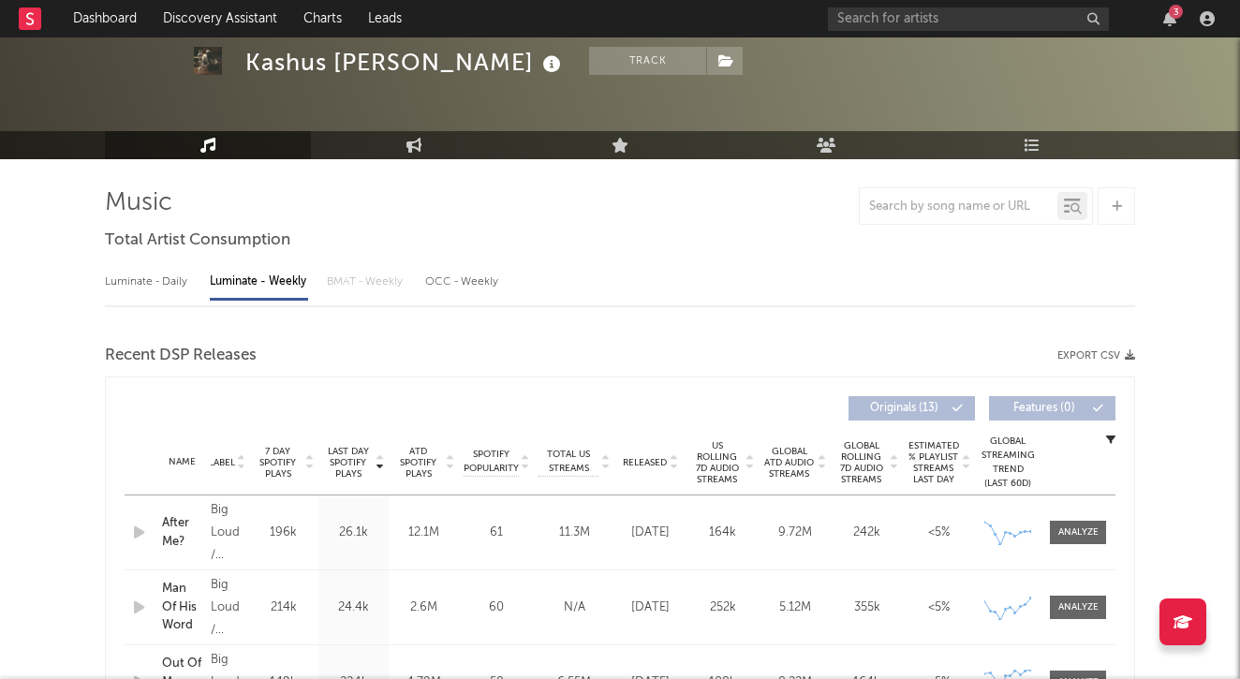
select select "6m"
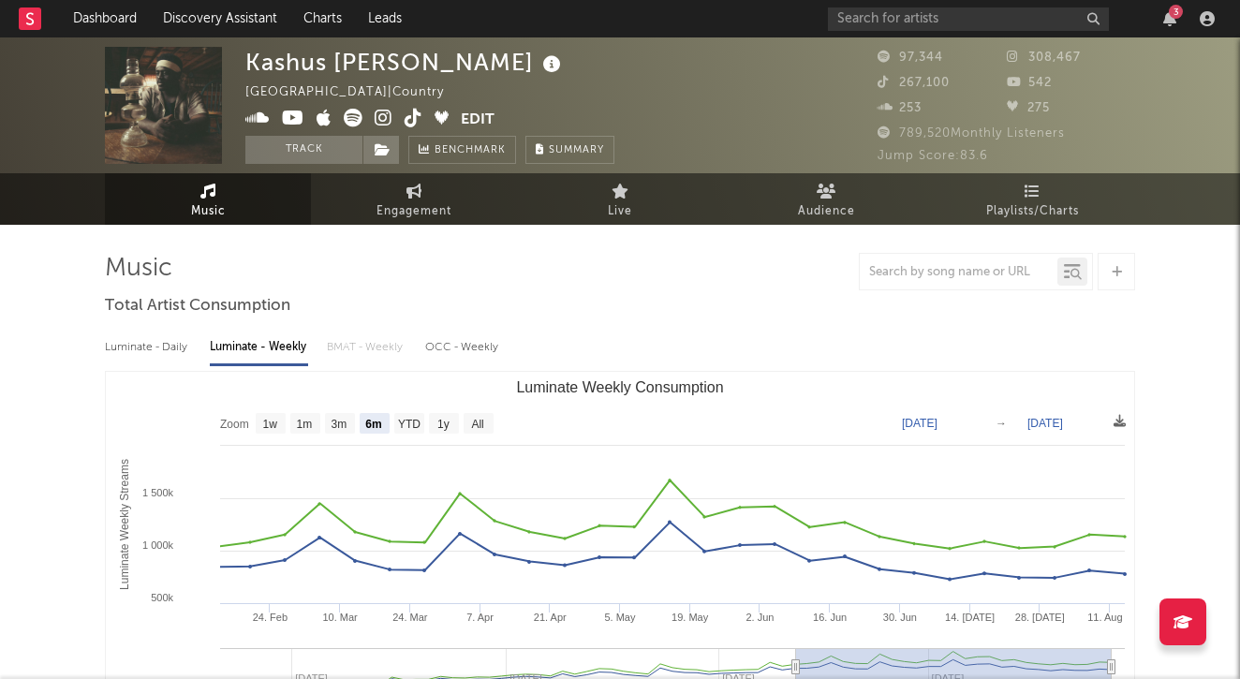
scroll to position [0, 0]
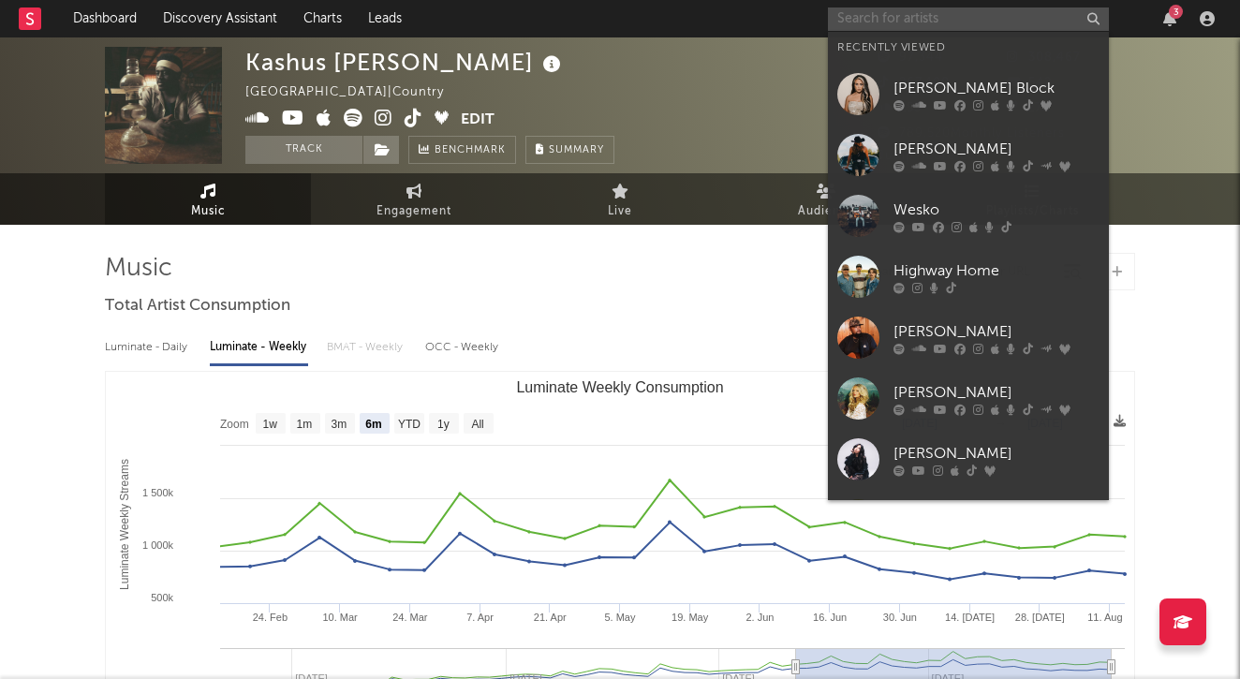
click at [957, 24] on input "text" at bounding box center [968, 18] width 281 height 23
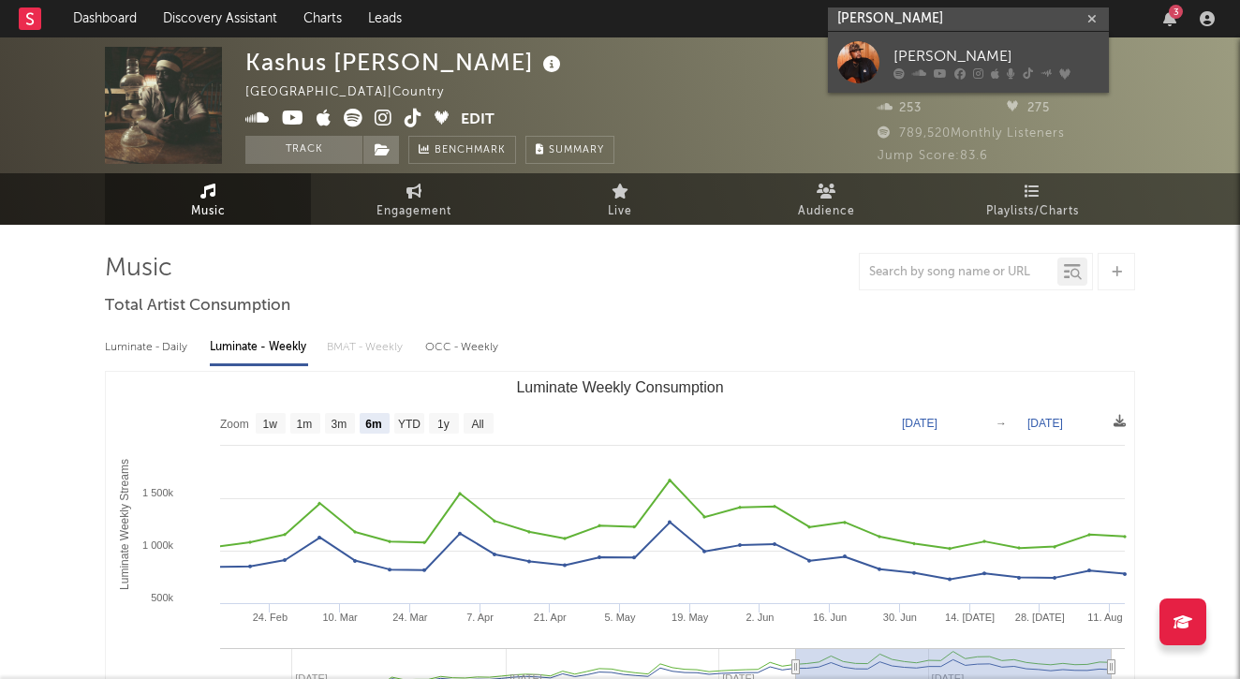
type input "[PERSON_NAME]"
click at [1024, 51] on div "[PERSON_NAME]" at bounding box center [997, 56] width 206 height 22
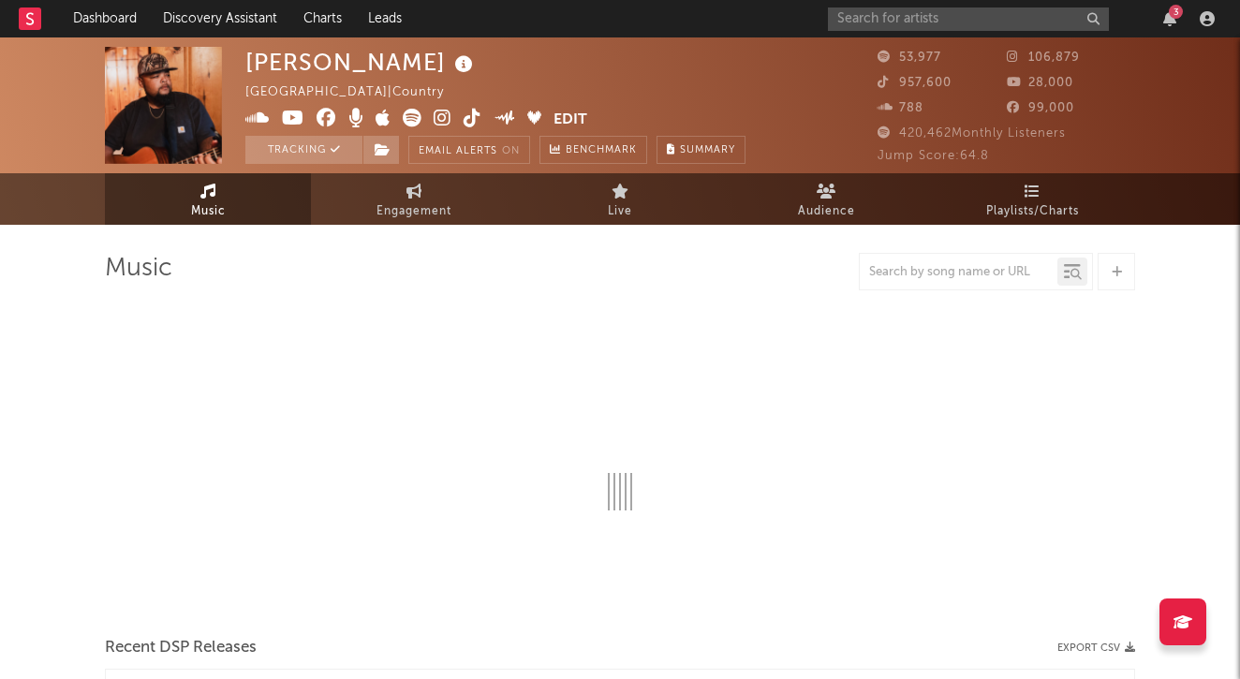
scroll to position [17, 0]
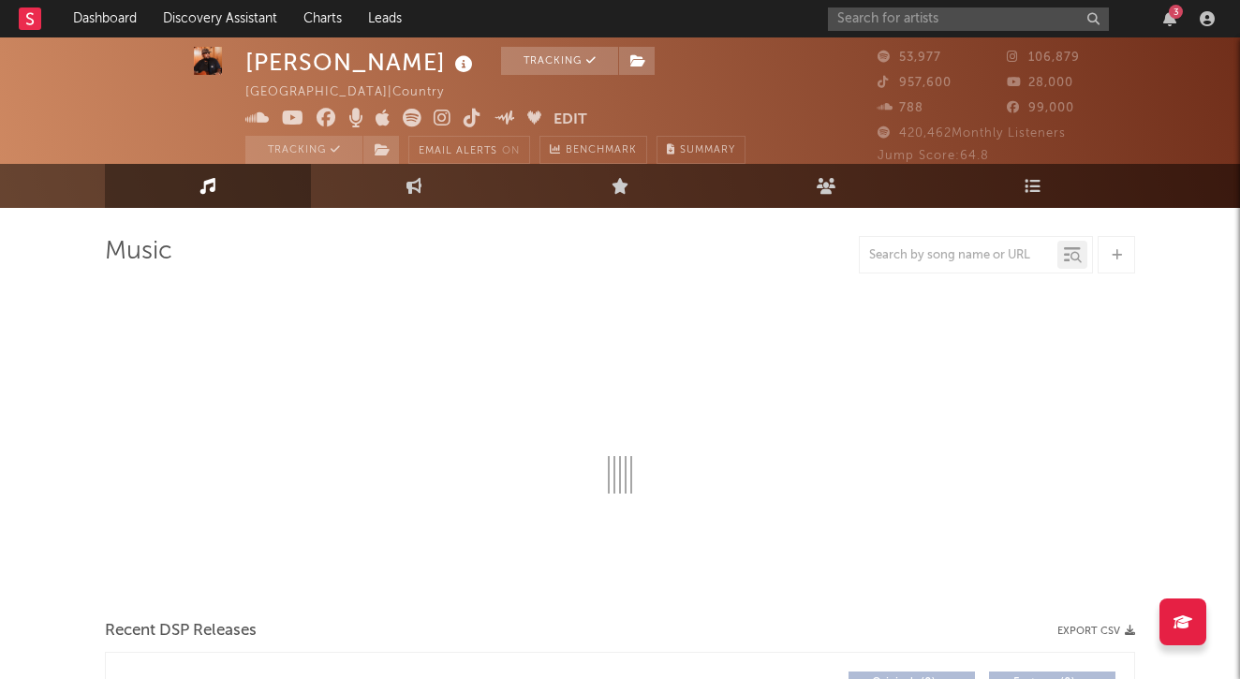
select select "6m"
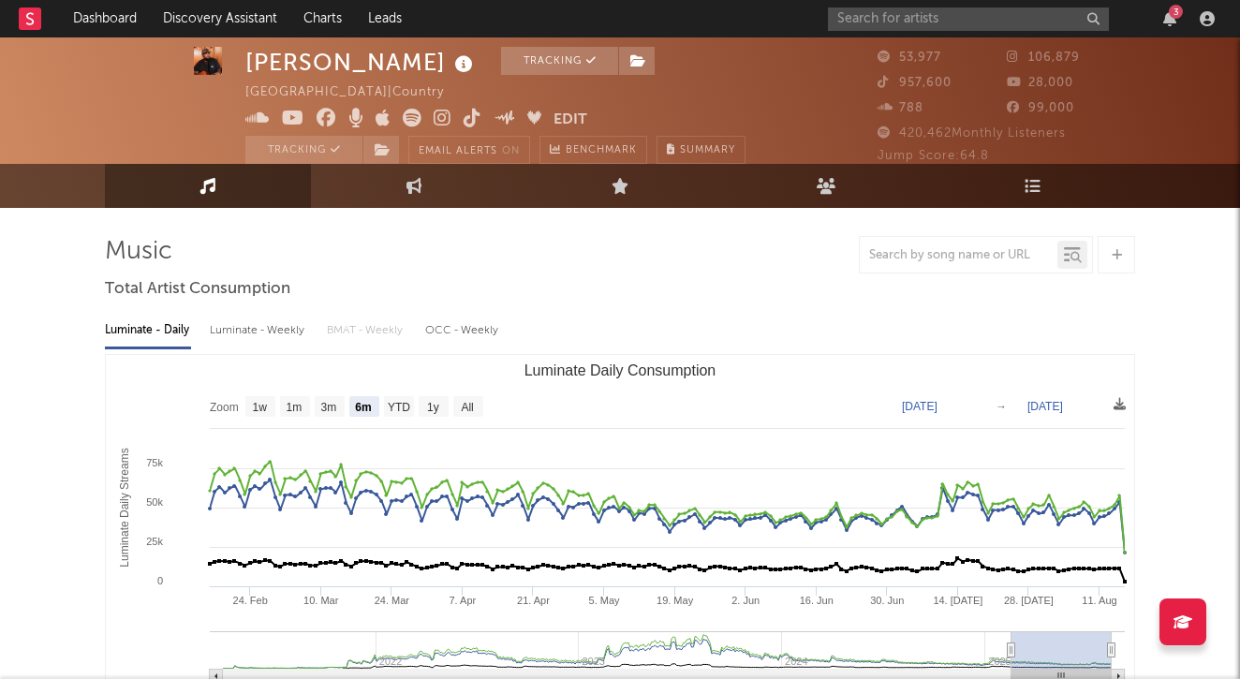
click at [285, 328] on div "Luminate - Weekly" at bounding box center [259, 331] width 98 height 32
select select "6m"
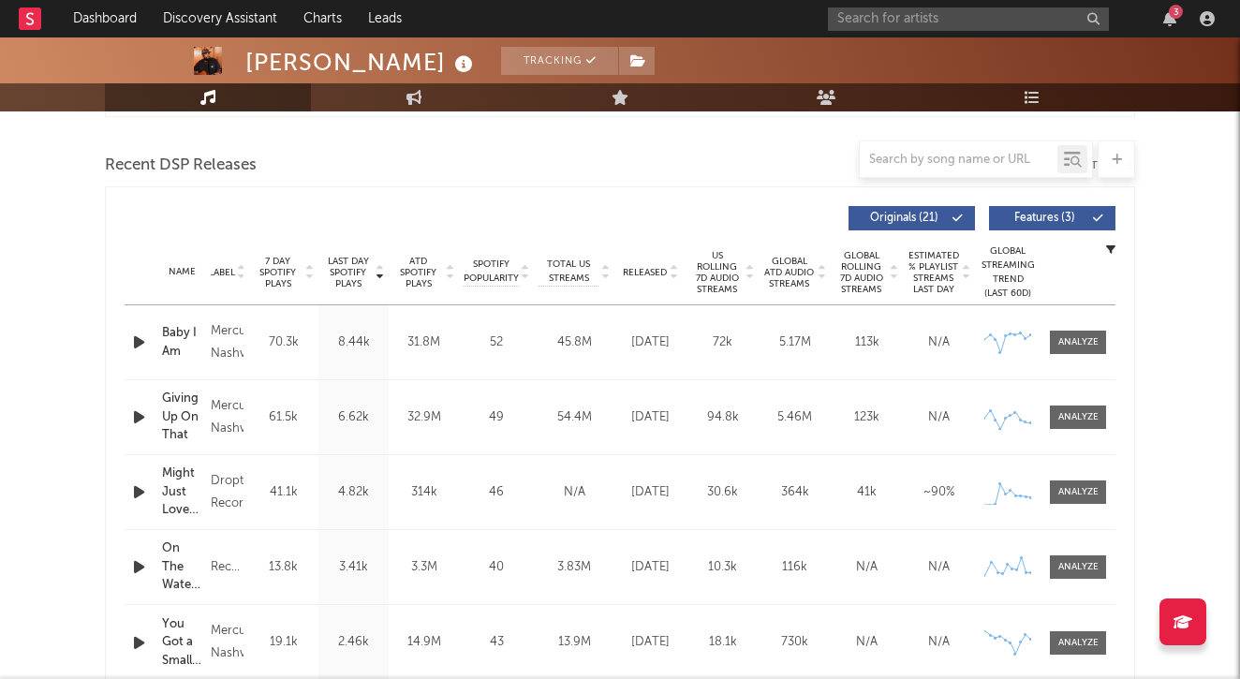
scroll to position [718, 0]
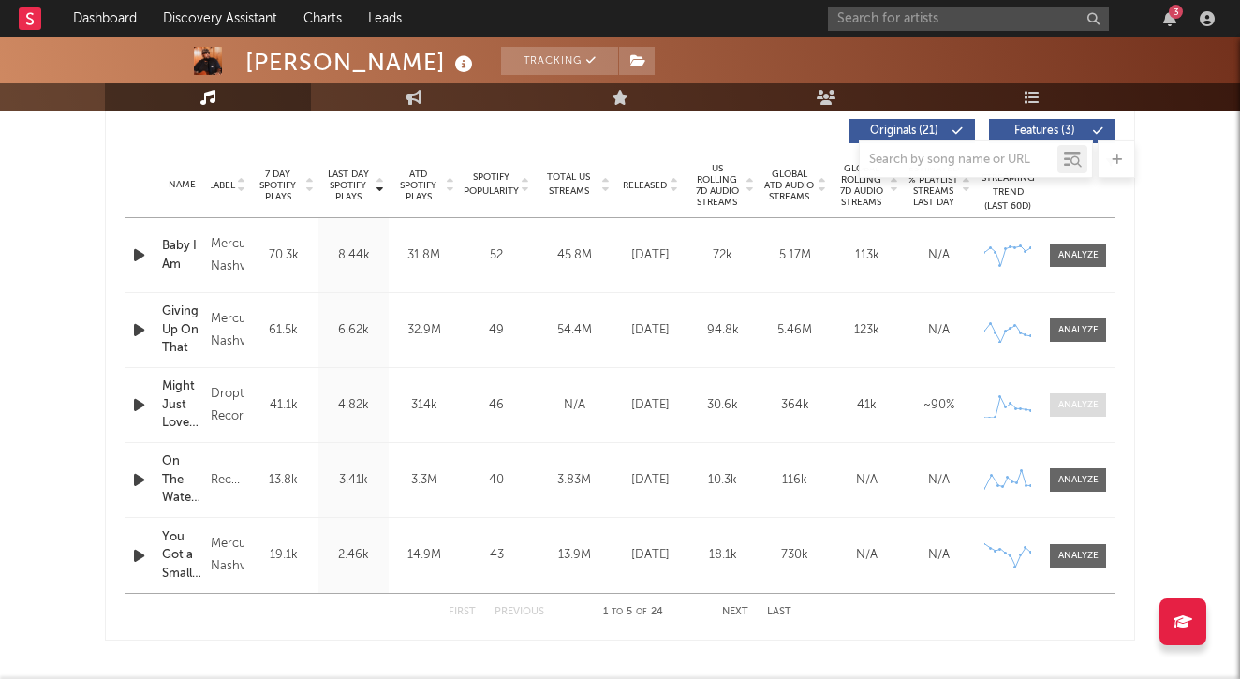
click at [1086, 405] on div at bounding box center [1079, 405] width 40 height 14
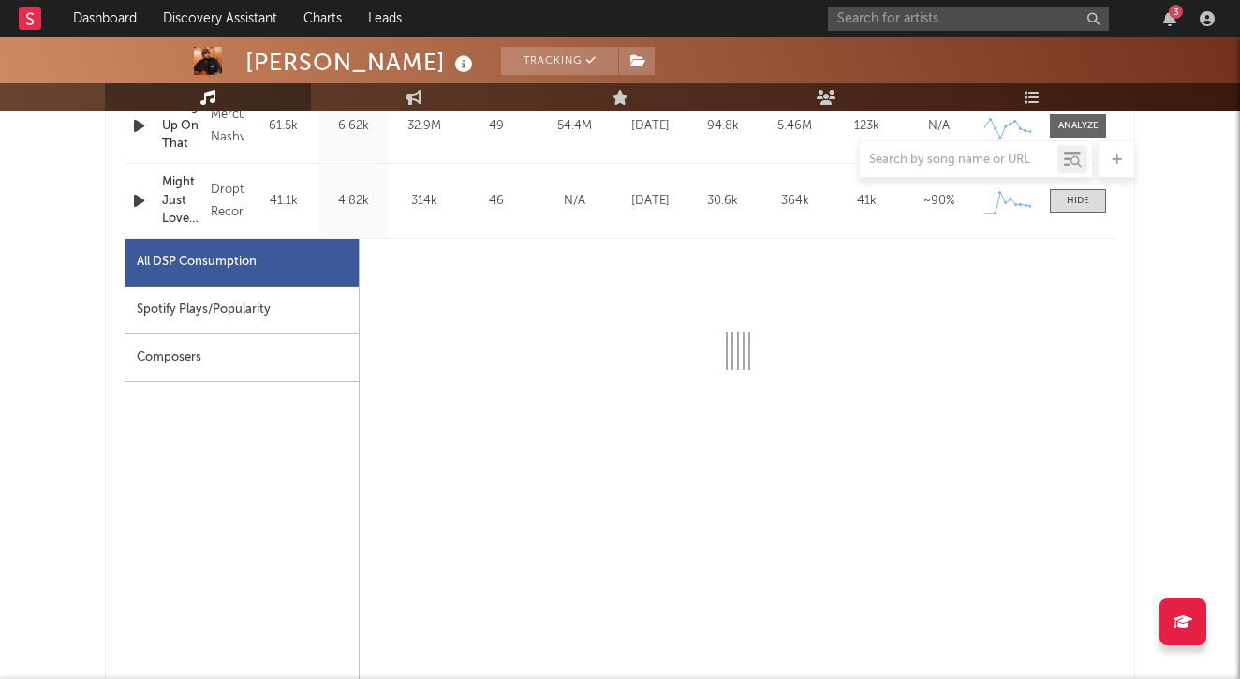
scroll to position [989, 0]
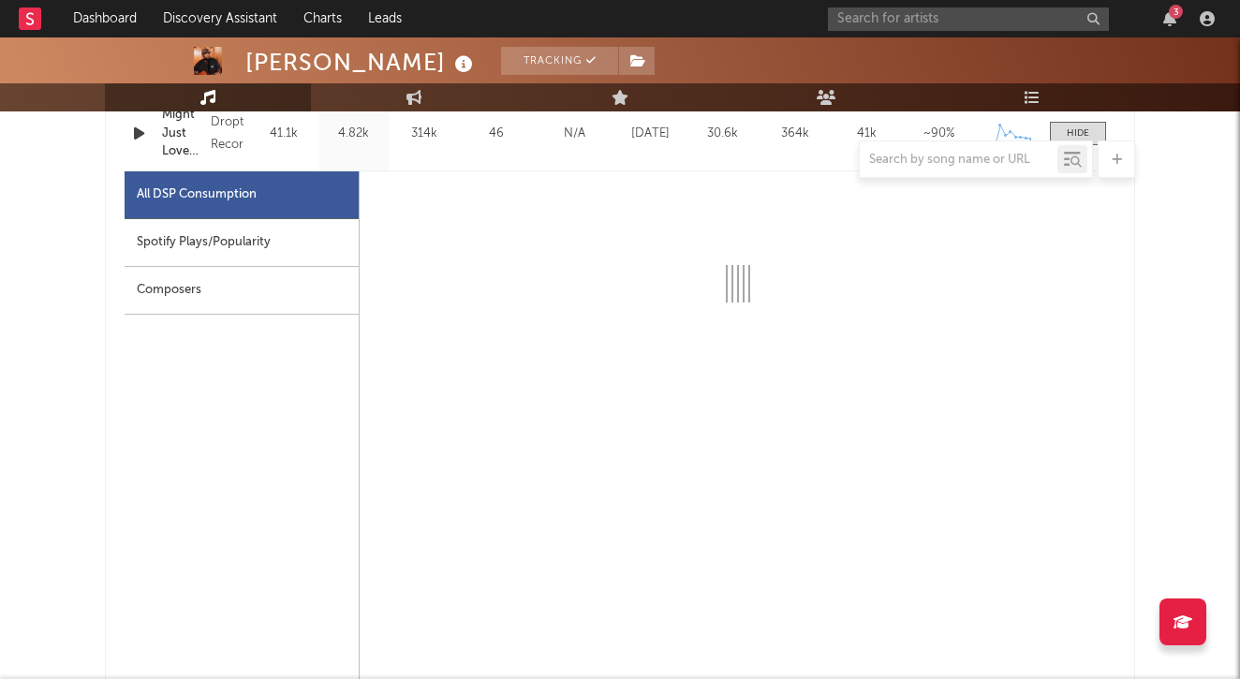
select select "1w"
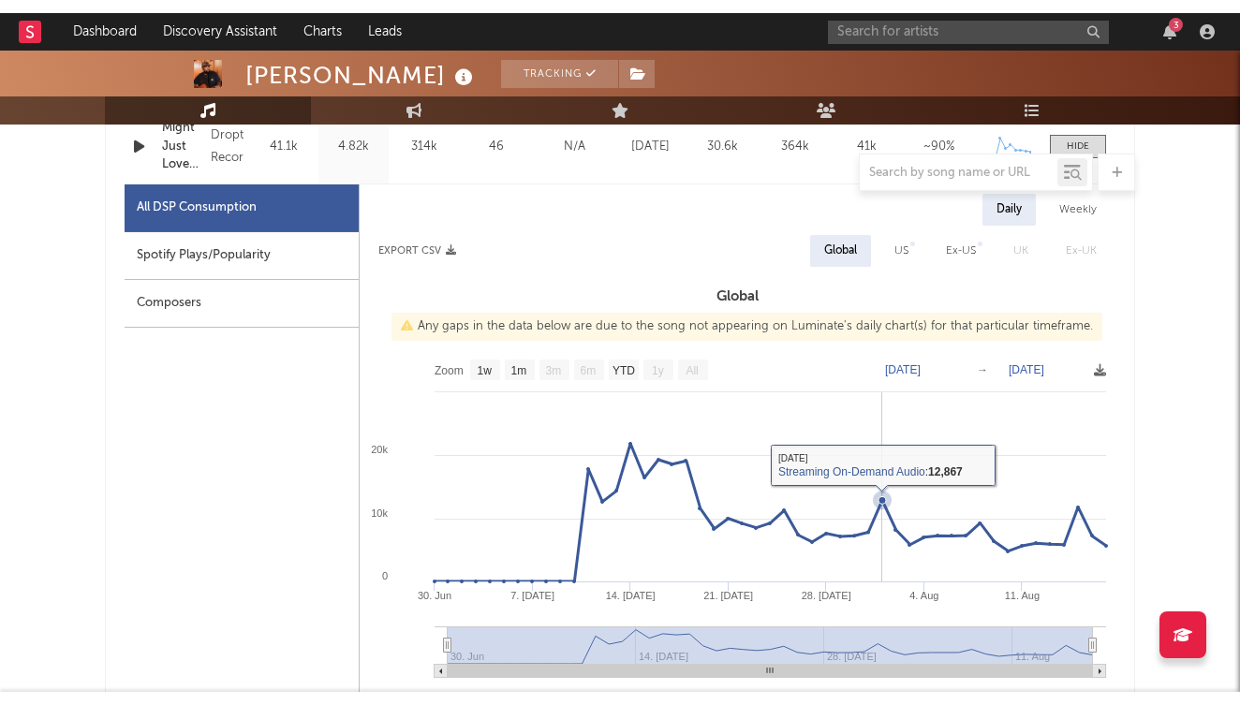
scroll to position [978, 0]
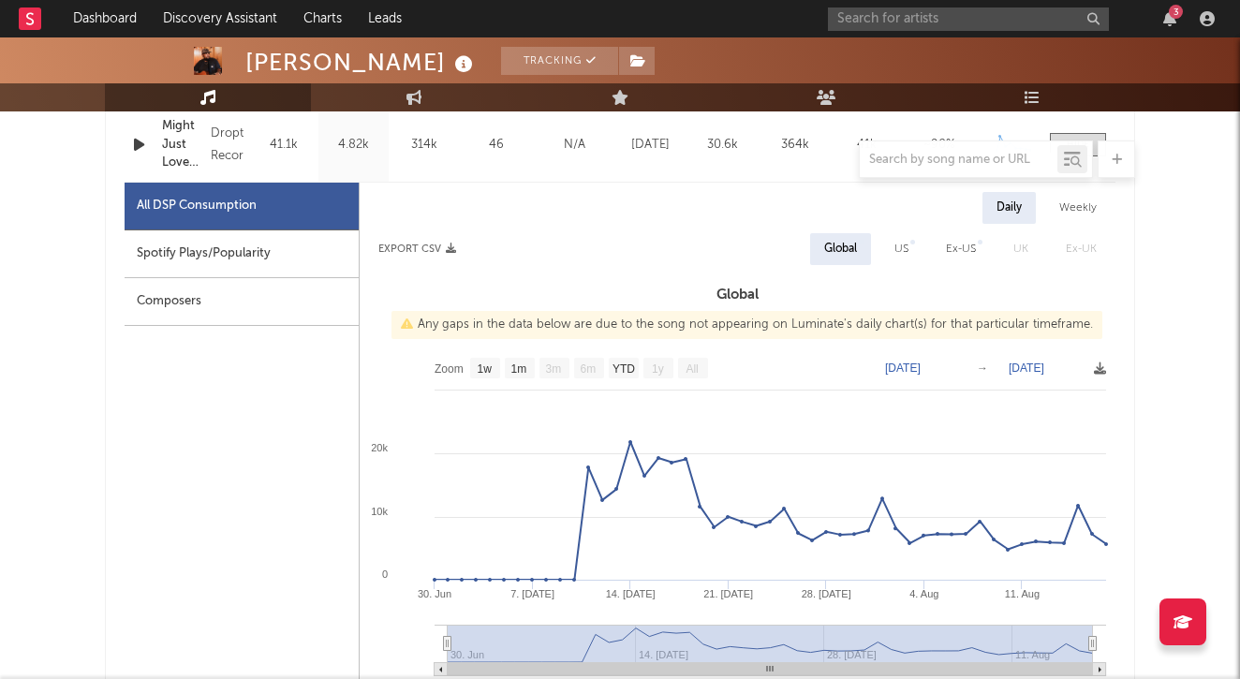
click at [1071, 205] on div "Weekly" at bounding box center [1078, 208] width 66 height 32
select select "1w"
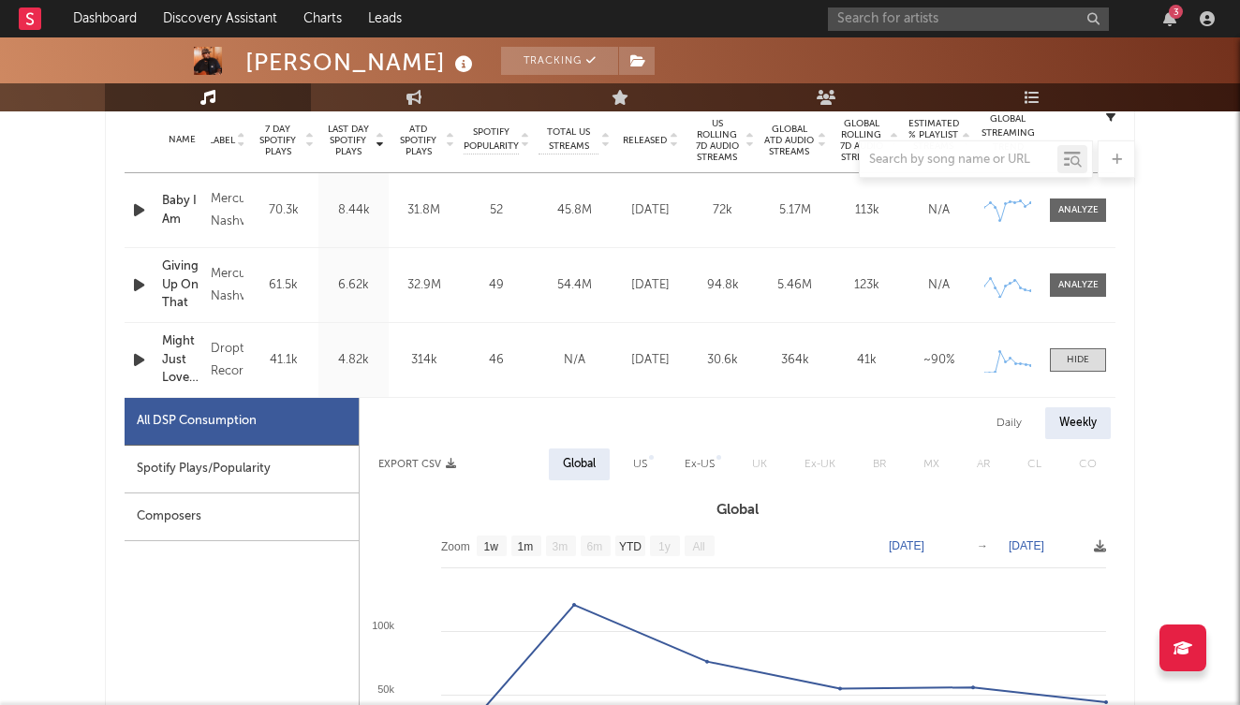
scroll to position [863, 0]
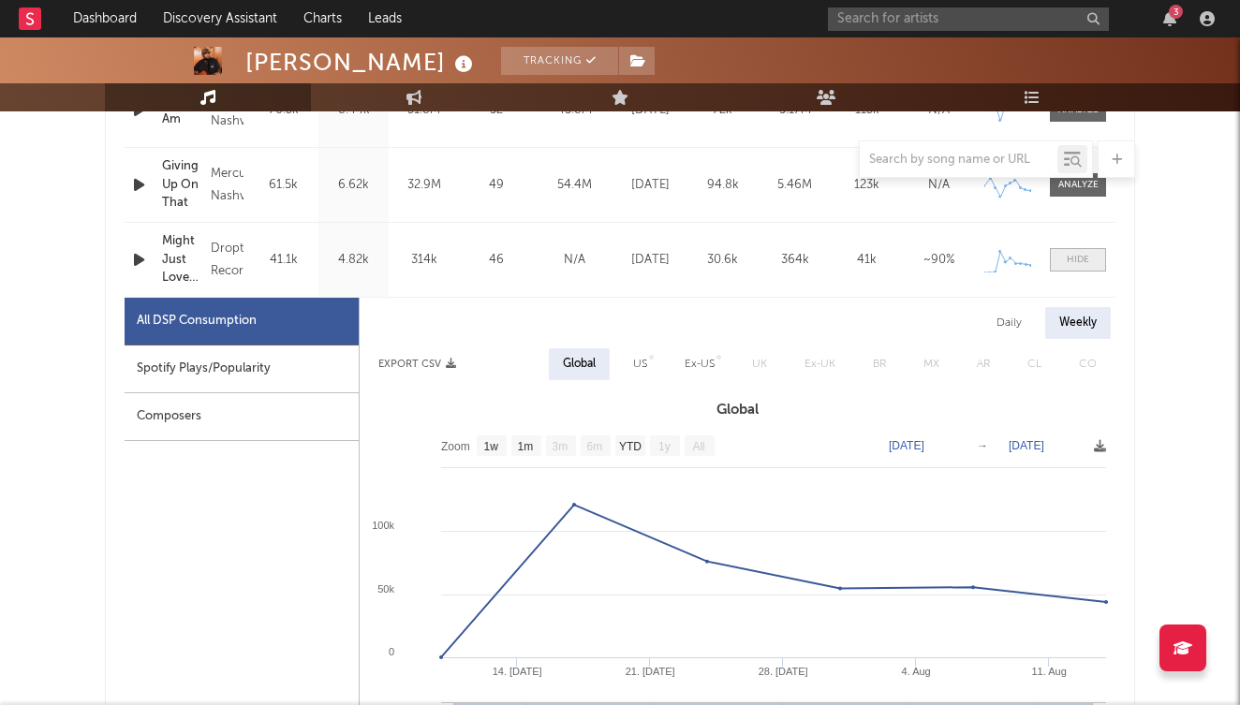
click at [1075, 249] on span at bounding box center [1078, 259] width 56 height 23
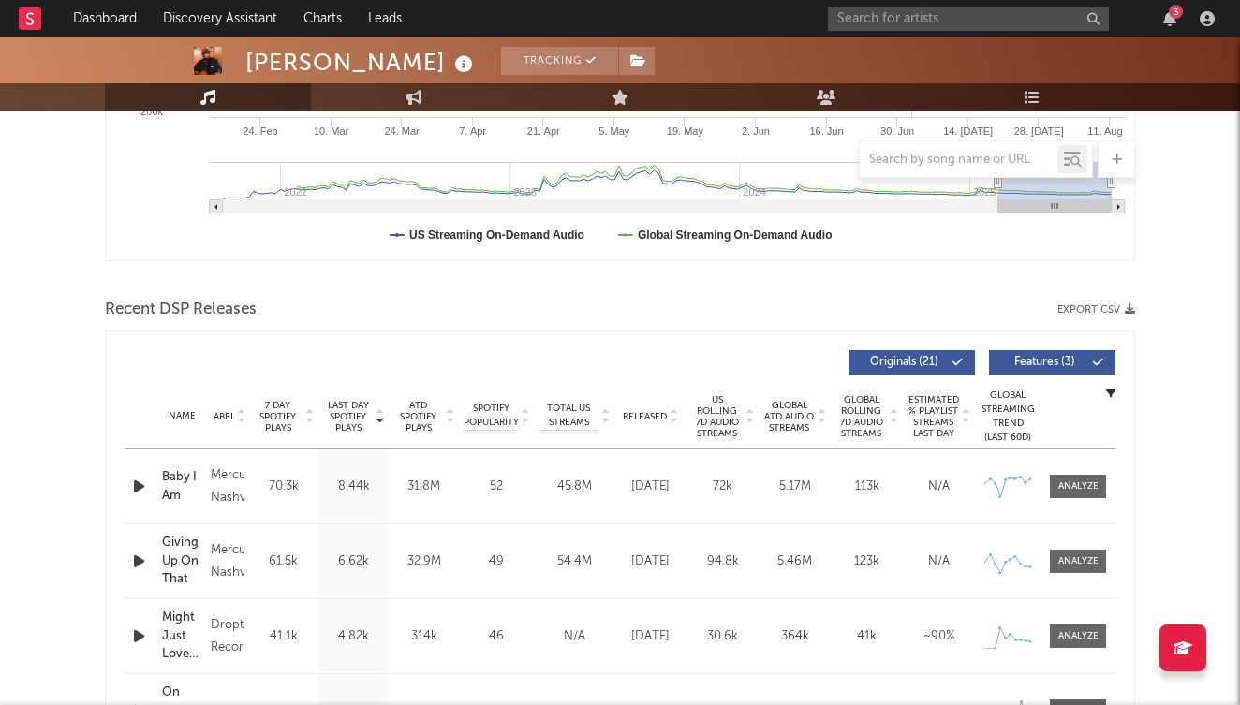
scroll to position [316, 0]
